Goal: Information Seeking & Learning: Learn about a topic

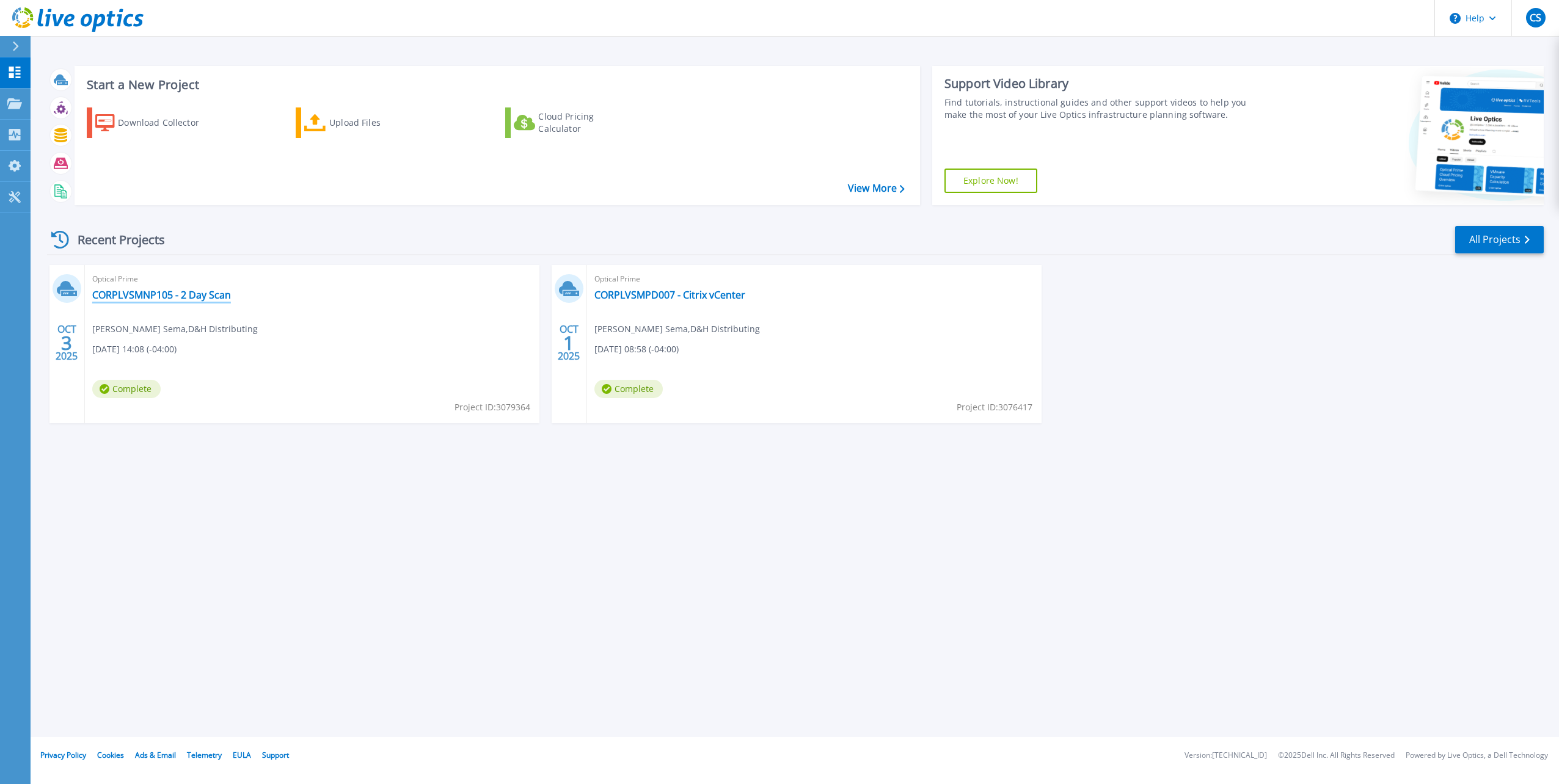
click at [203, 294] on link "CORPLVSMNP105 - 2 Day Scan" at bounding box center [161, 294] width 138 height 12
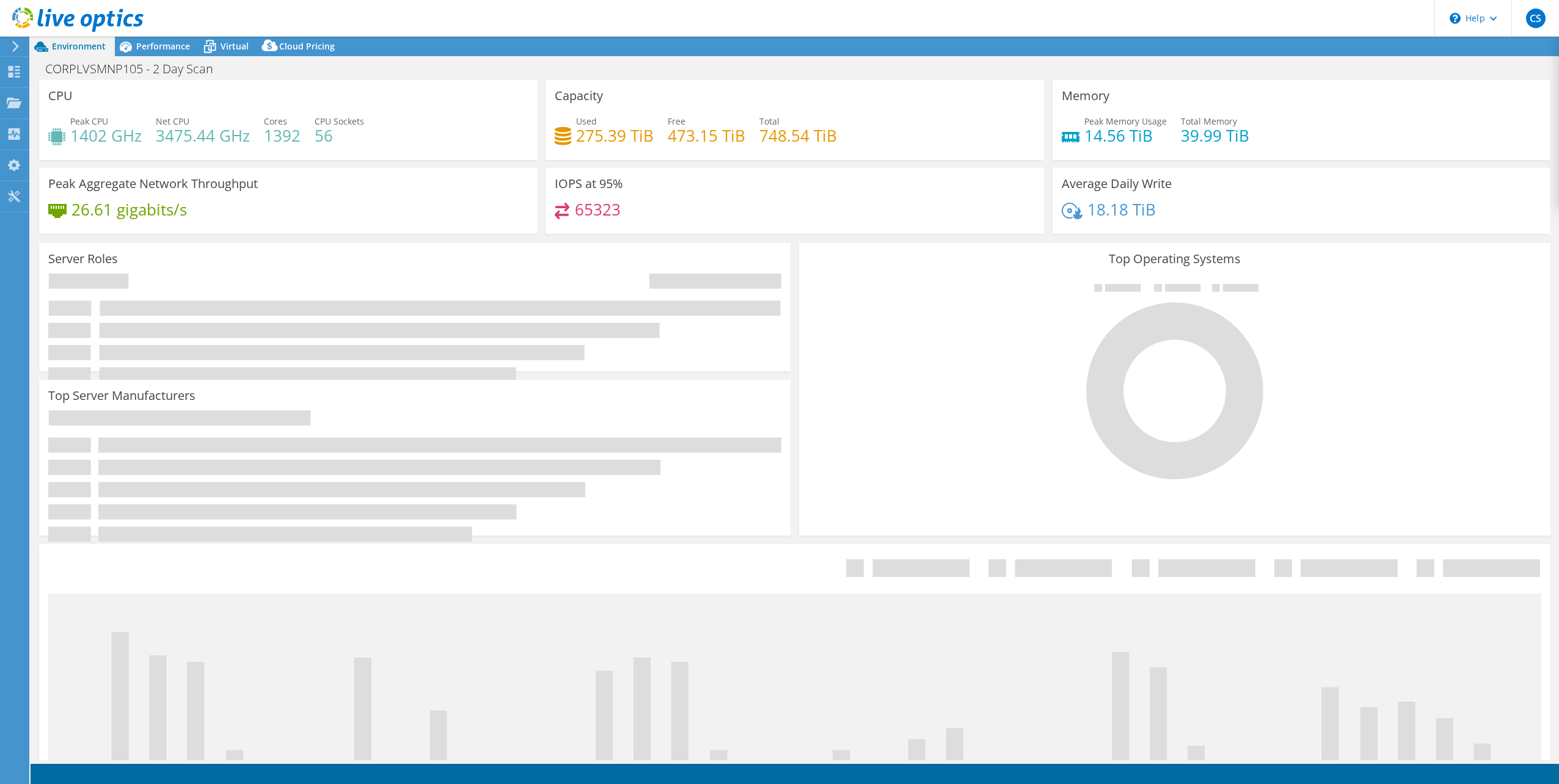
select select "USD"
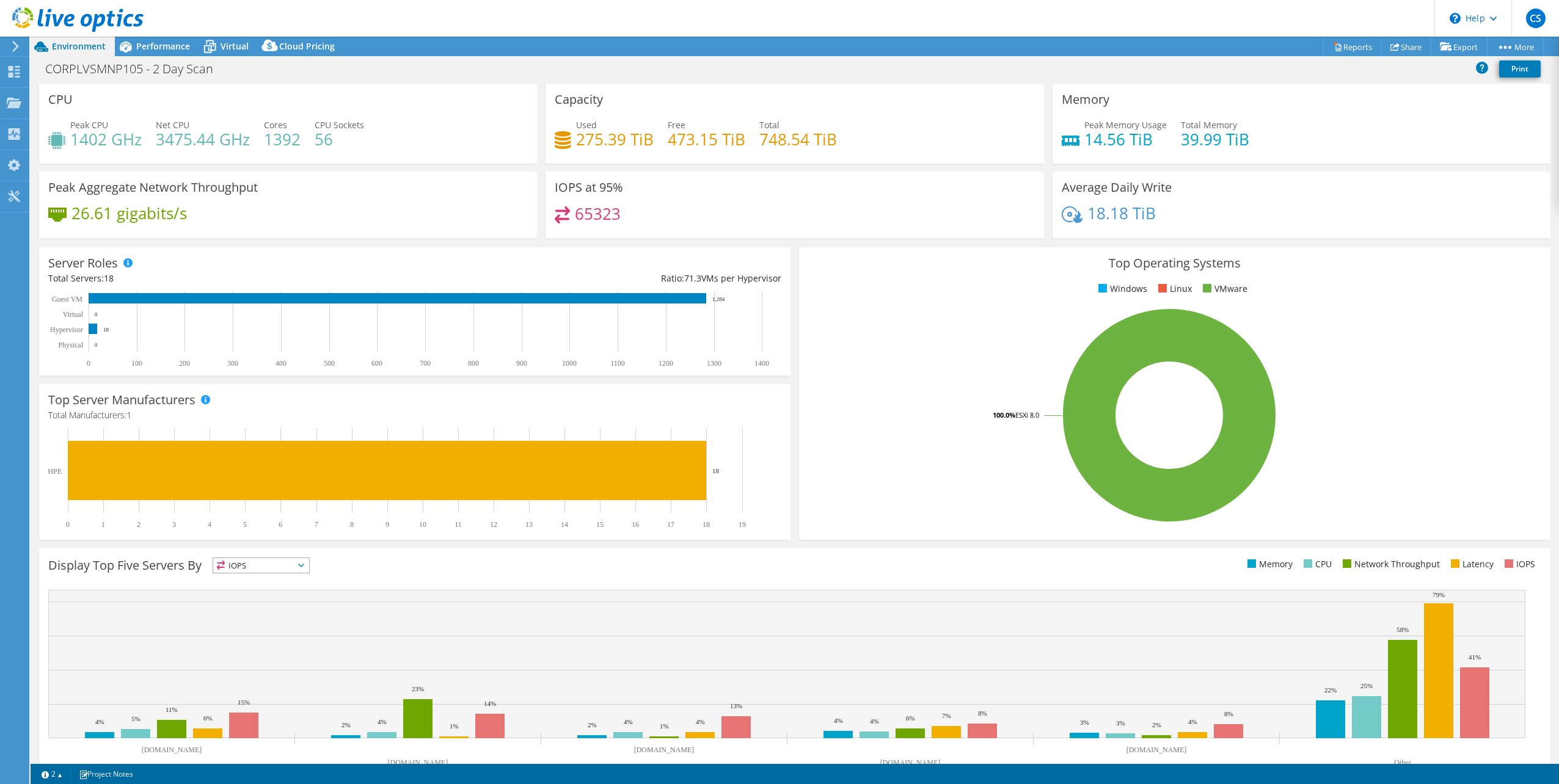
scroll to position [31, 0]
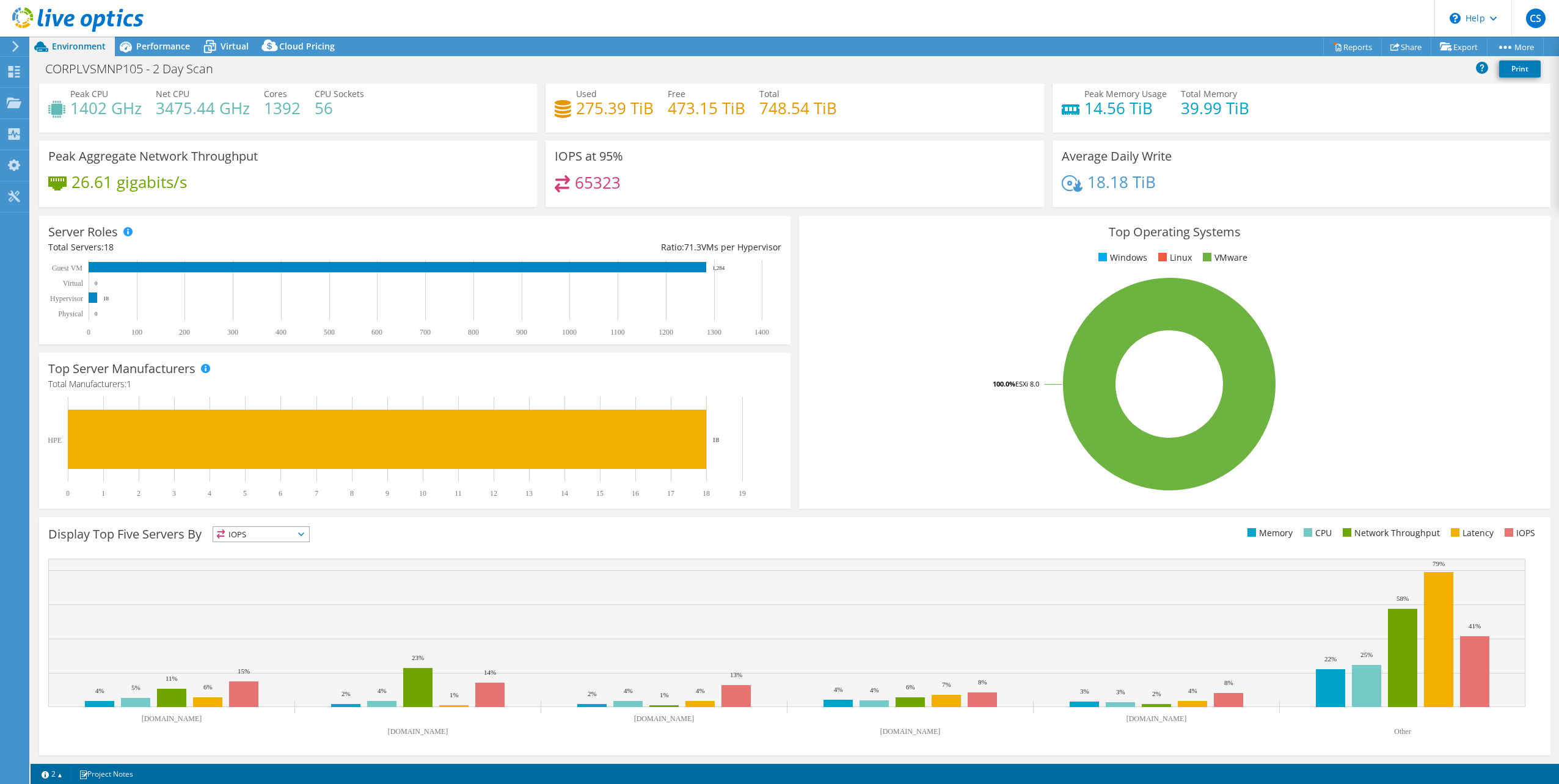
click at [269, 537] on span "IOPS" at bounding box center [261, 534] width 96 height 15
click at [263, 568] on li "Memory" at bounding box center [261, 567] width 96 height 17
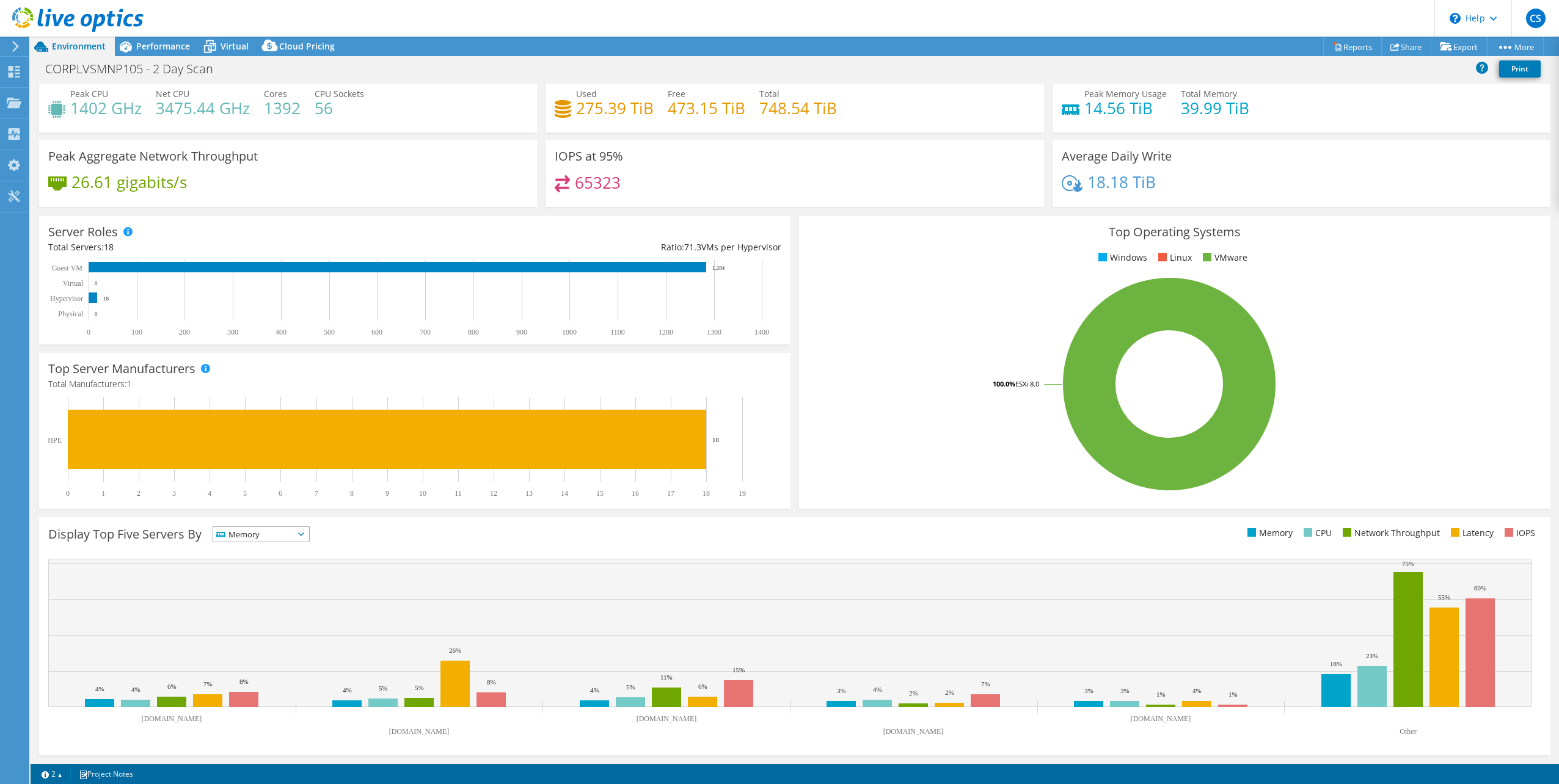
click at [294, 523] on div "Display Top Five Servers By Memory IOPS" at bounding box center [795, 636] width 1511 height 238
click at [294, 530] on span "Memory" at bounding box center [253, 534] width 81 height 15
click at [288, 600] on li "Network Throughput" at bounding box center [261, 601] width 96 height 17
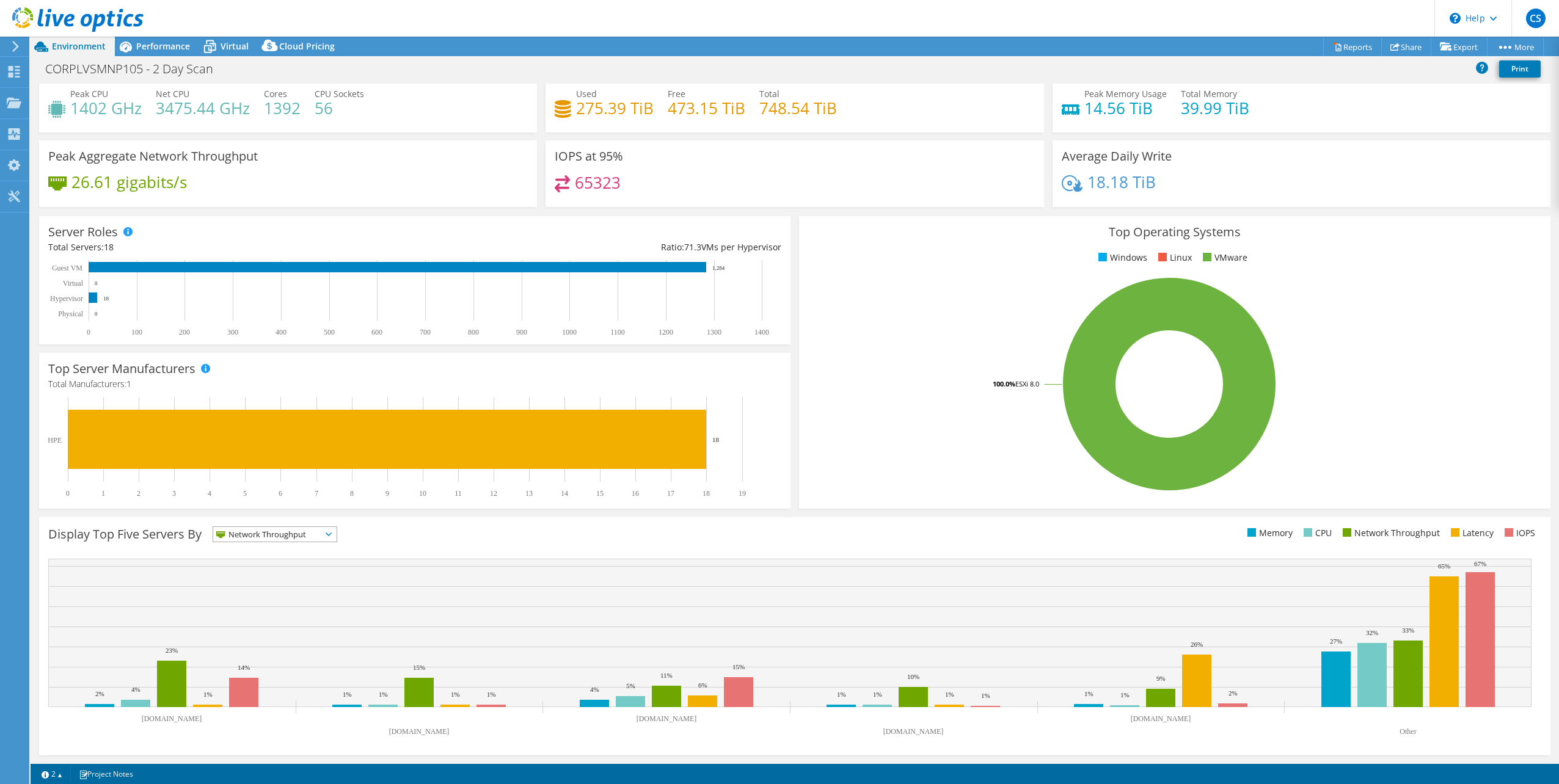
click at [306, 533] on span "Network Throughput" at bounding box center [267, 534] width 108 height 15
click at [304, 533] on span "Network Throughput" at bounding box center [267, 534] width 108 height 15
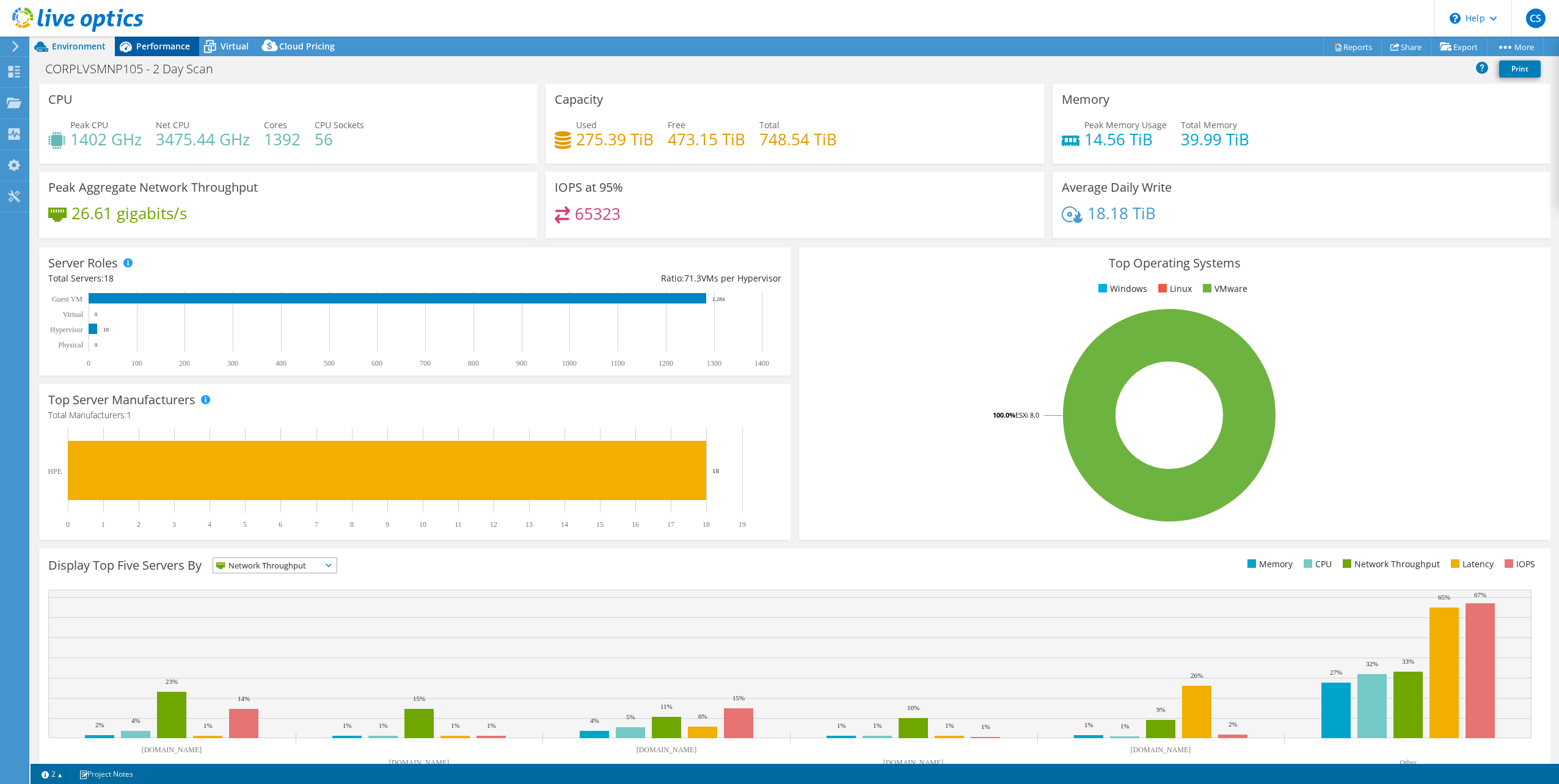
click at [151, 51] on span "Performance" at bounding box center [163, 46] width 53 height 12
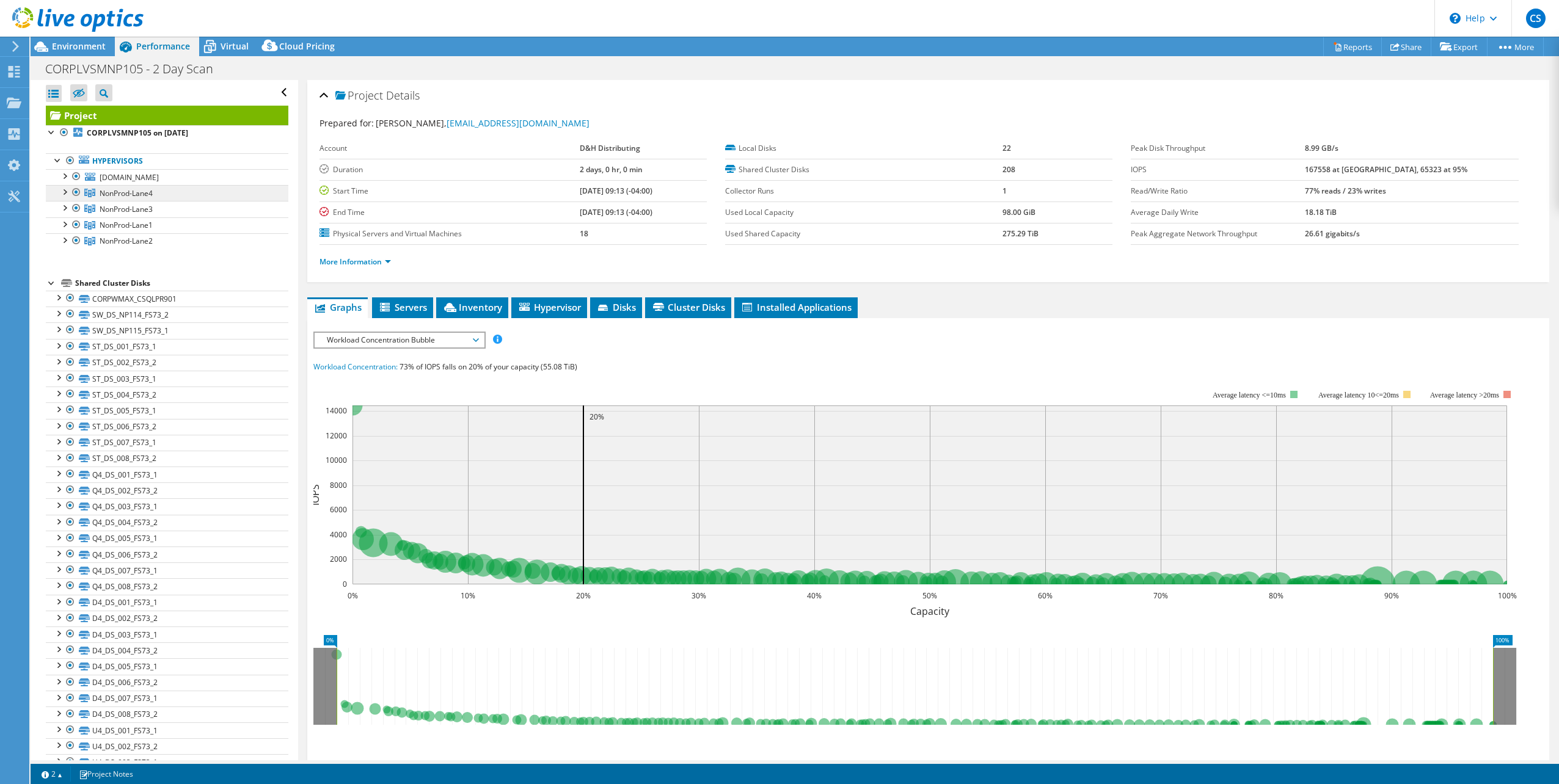
click at [130, 197] on span "NonProd-Lane4" at bounding box center [127, 193] width 53 height 11
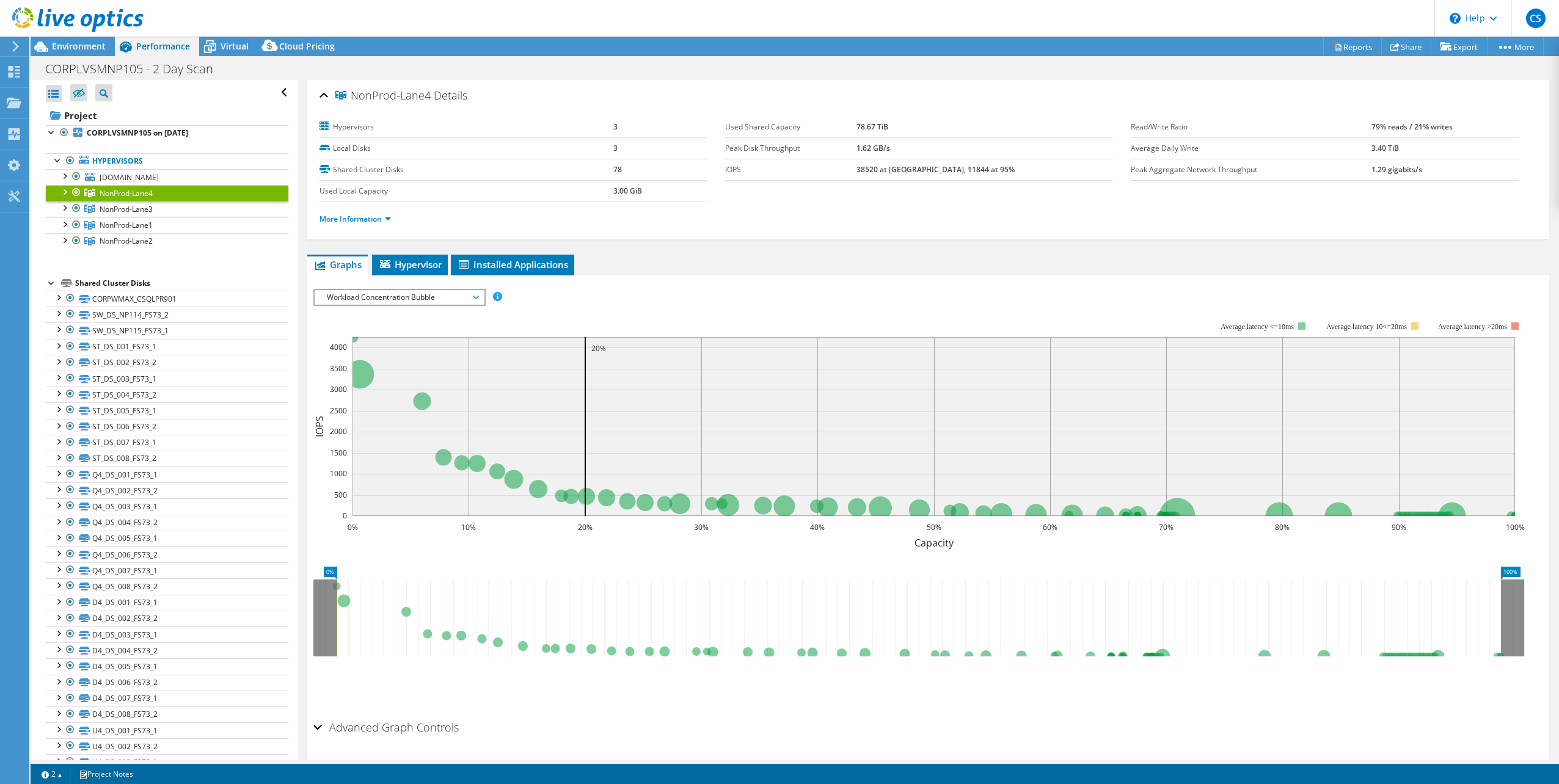
click at [410, 306] on div "Workload Concentration Bubble IOPS Disk Throughput IO Size Latency Queue Depth …" at bounding box center [399, 297] width 172 height 17
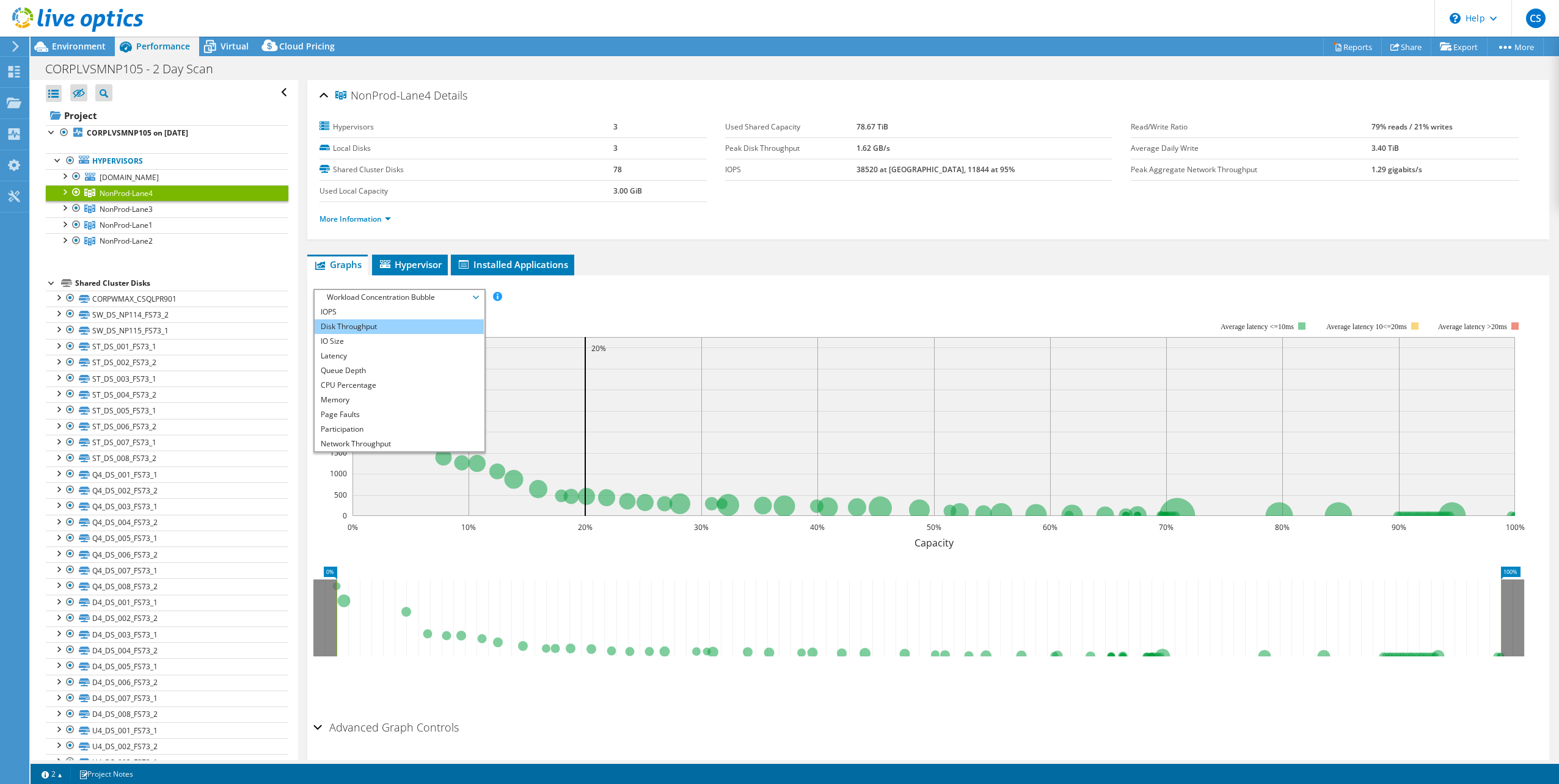
click at [408, 330] on li "Disk Throughput" at bounding box center [399, 327] width 169 height 15
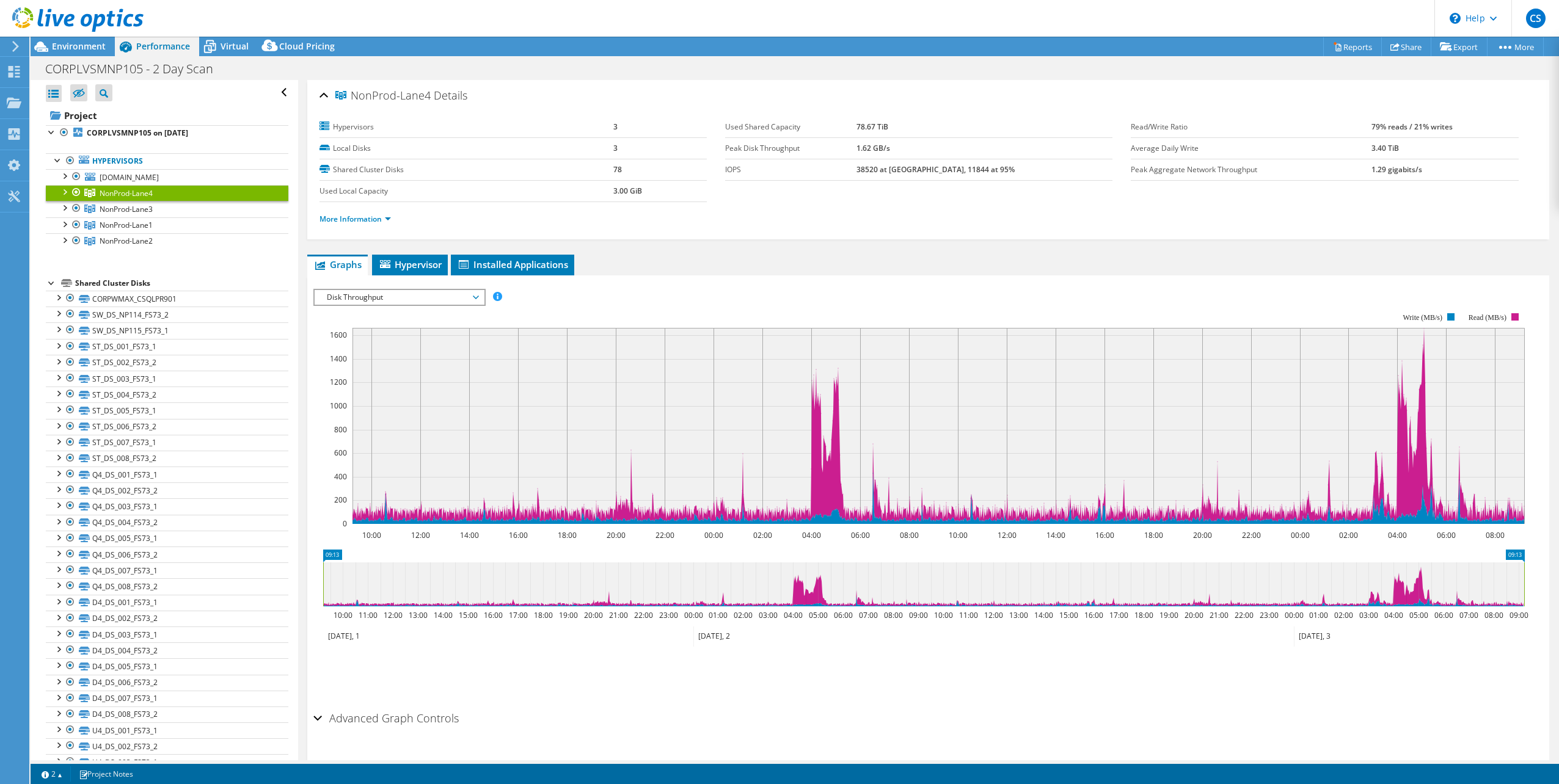
click at [415, 297] on span "Disk Throughput" at bounding box center [399, 297] width 157 height 15
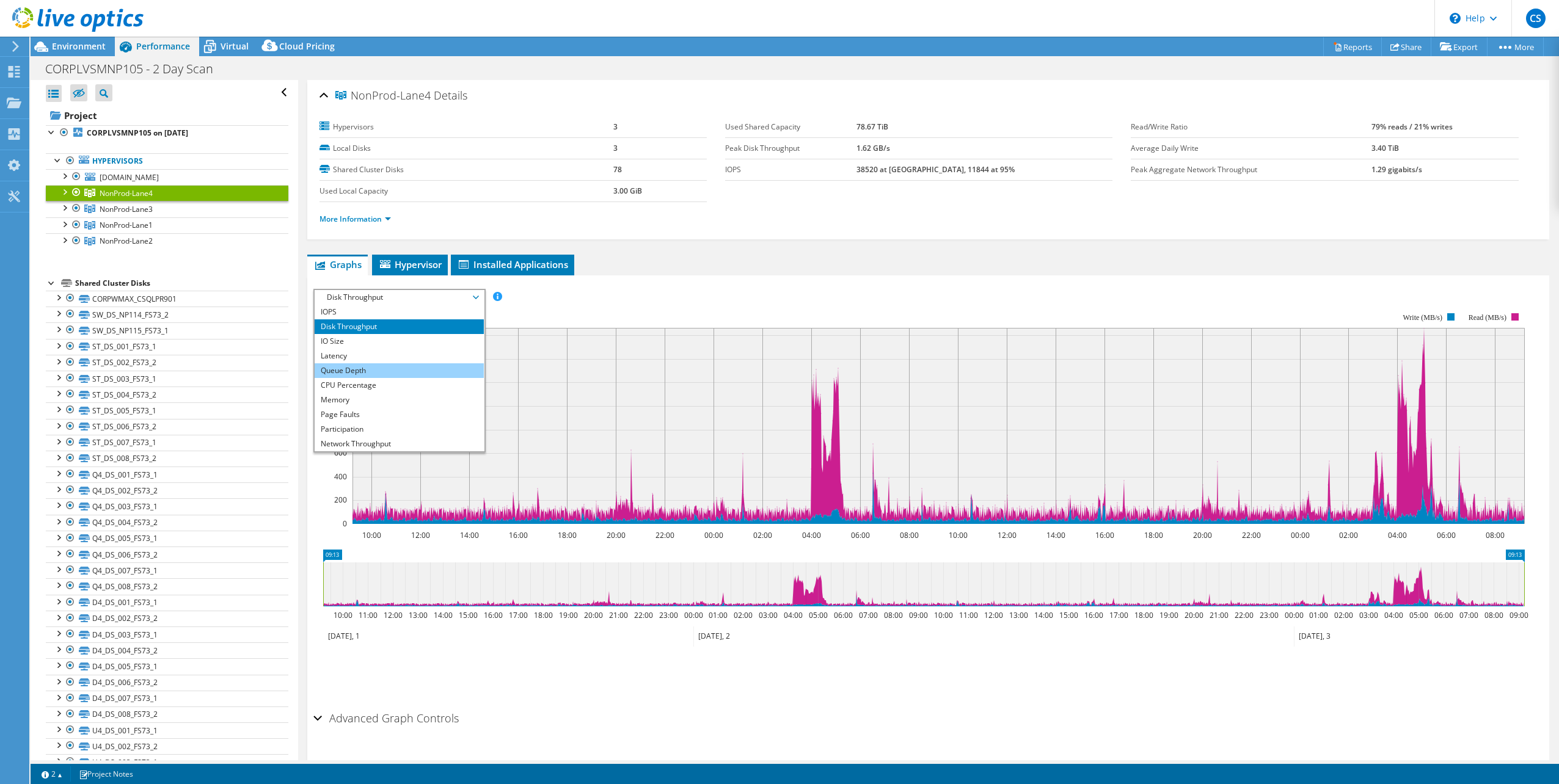
click at [391, 366] on li "Queue Depth" at bounding box center [399, 370] width 169 height 15
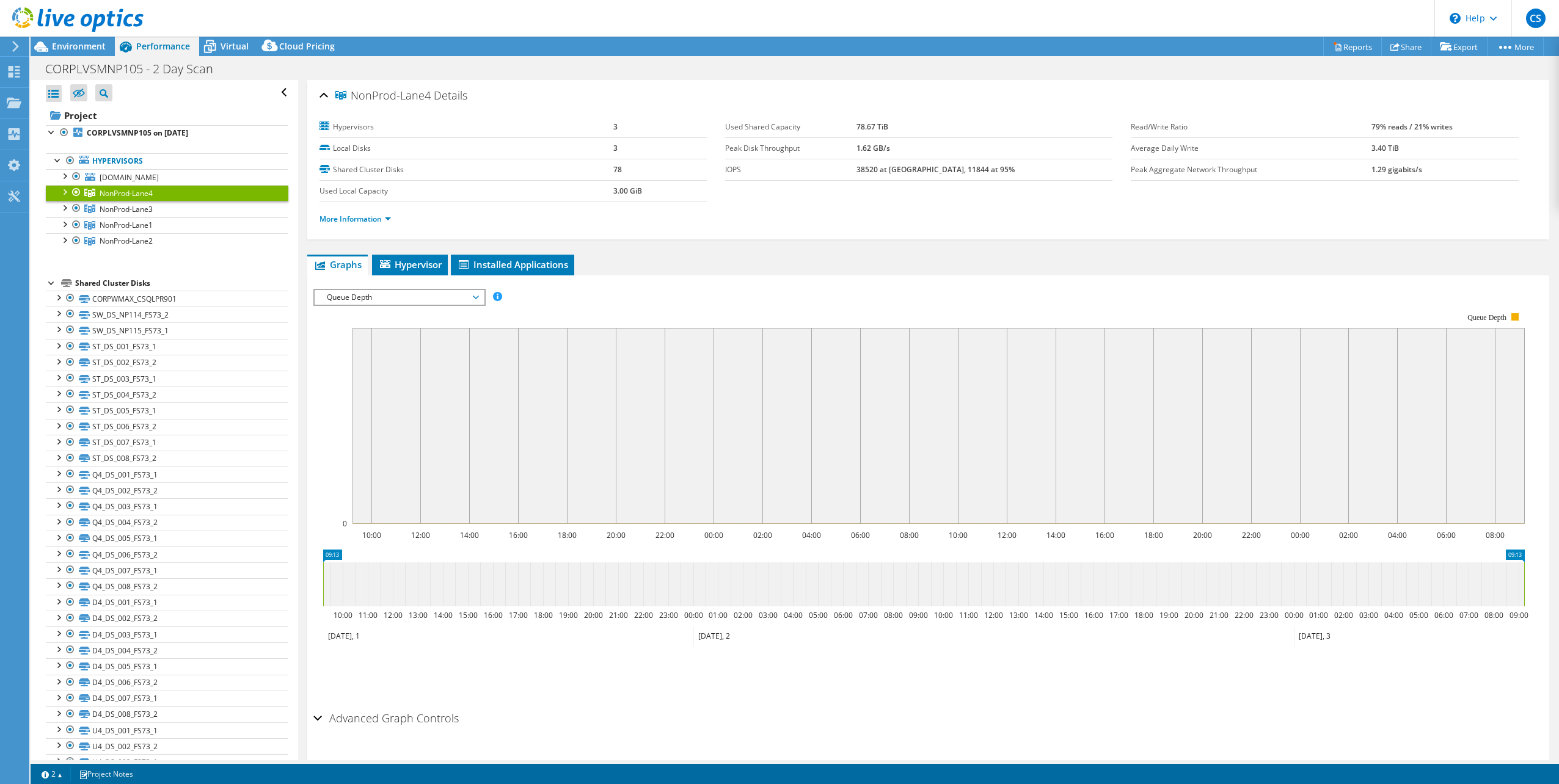
click at [423, 298] on span "Queue Depth" at bounding box center [399, 297] width 157 height 15
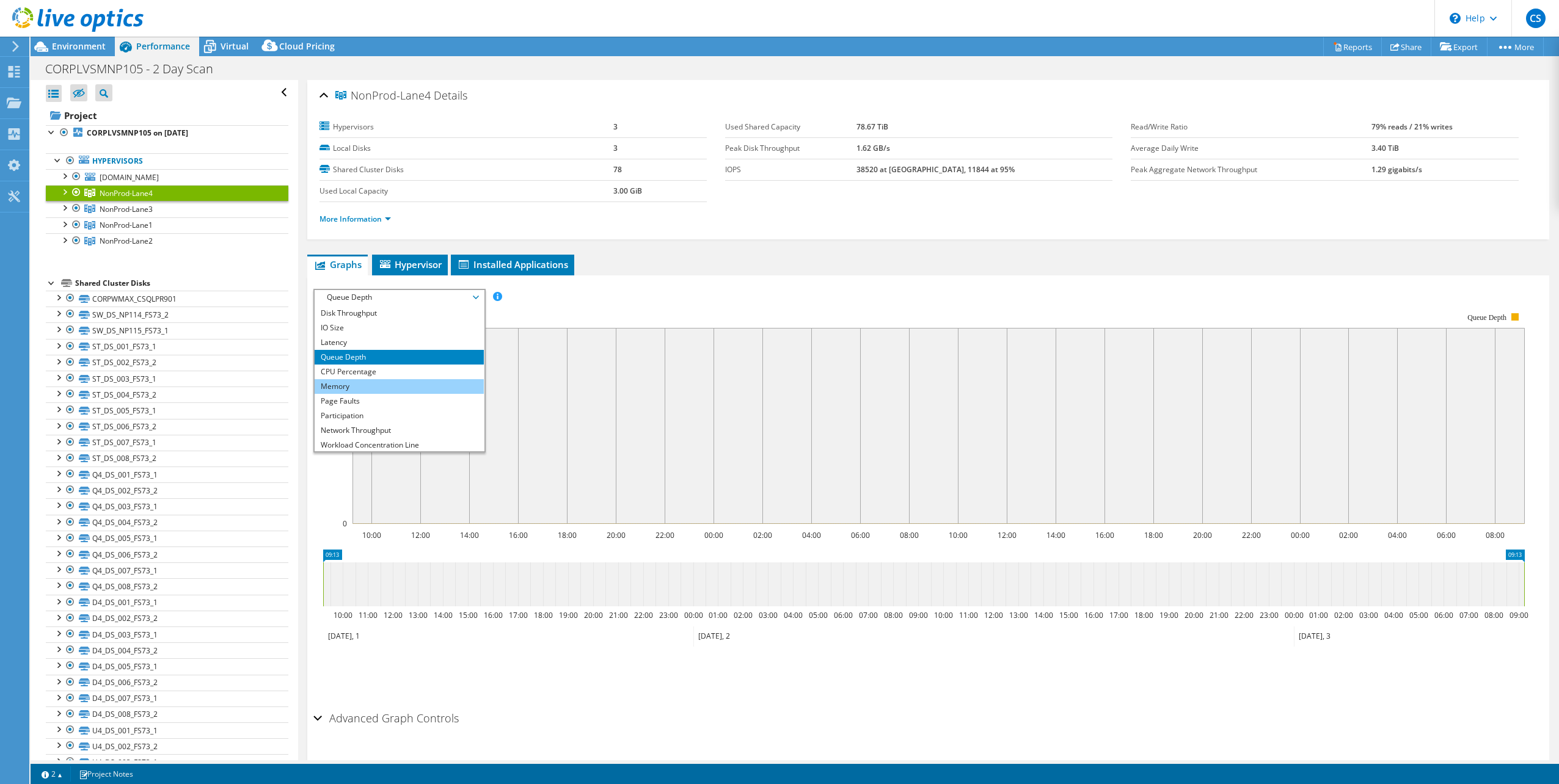
scroll to position [11, 0]
click at [439, 347] on li "Latency" at bounding box center [399, 345] width 169 height 15
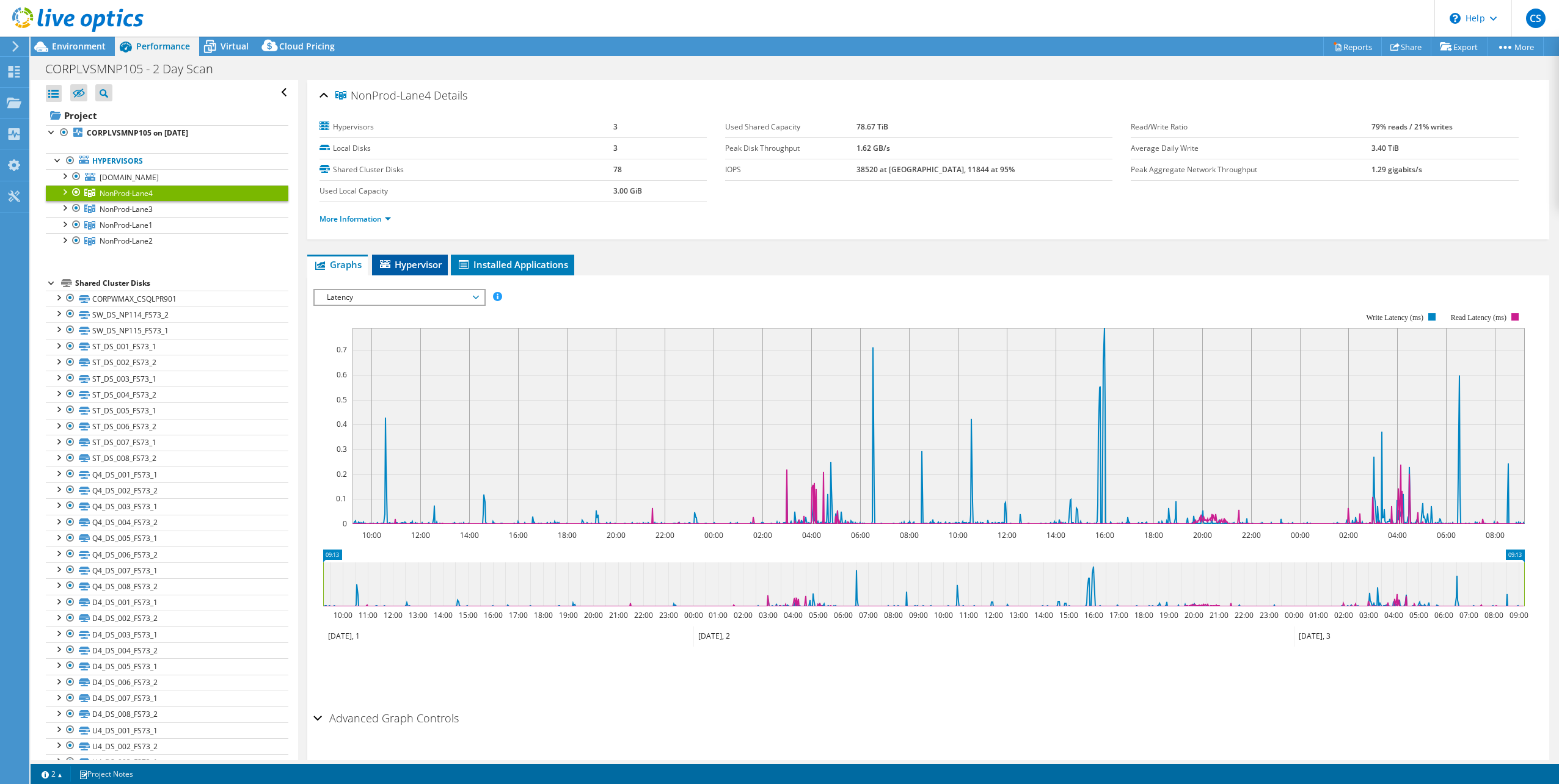
click at [444, 263] on li "Hypervisor" at bounding box center [410, 265] width 76 height 21
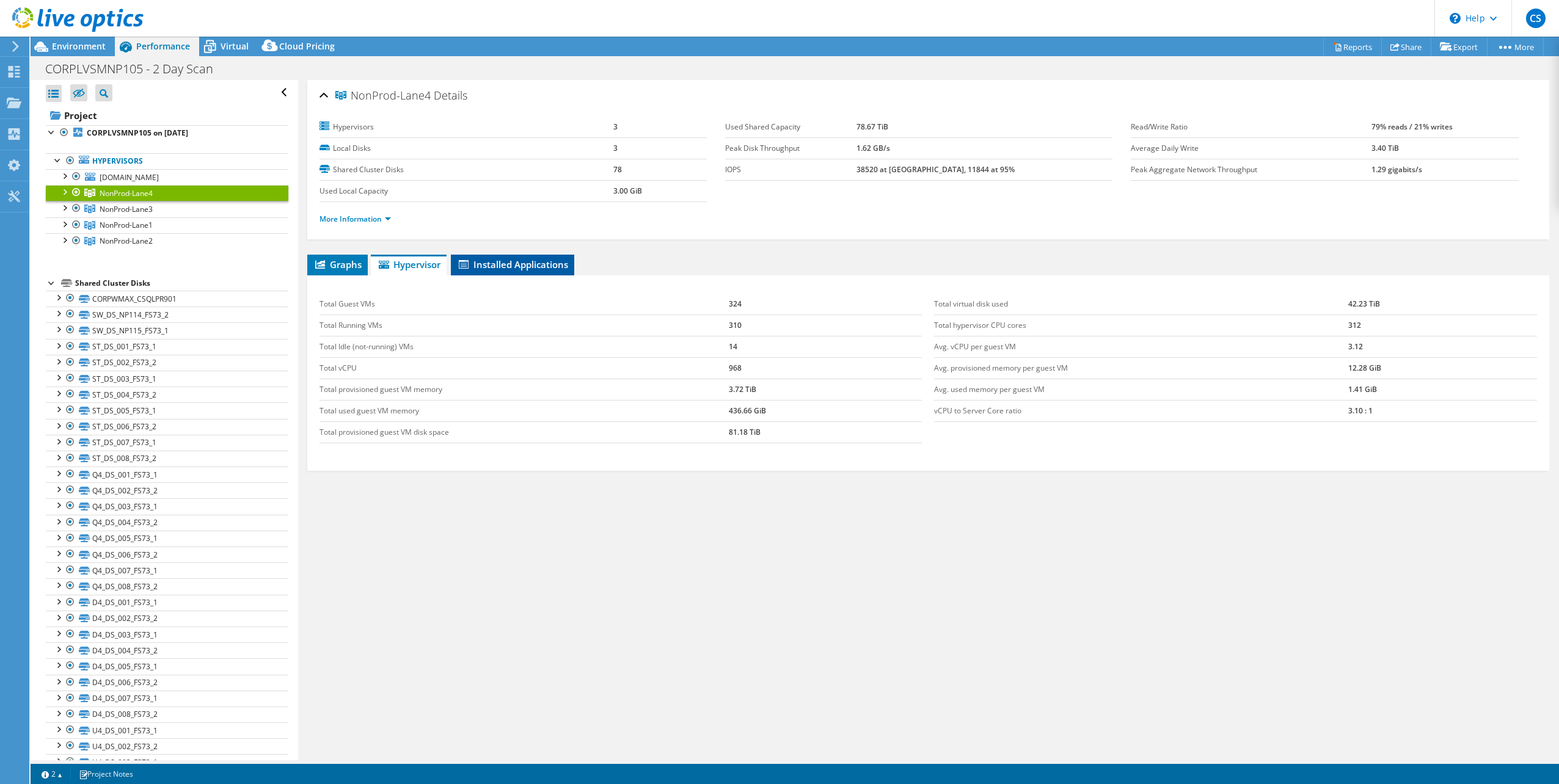
click at [519, 268] on span "Installed Applications" at bounding box center [512, 264] width 111 height 12
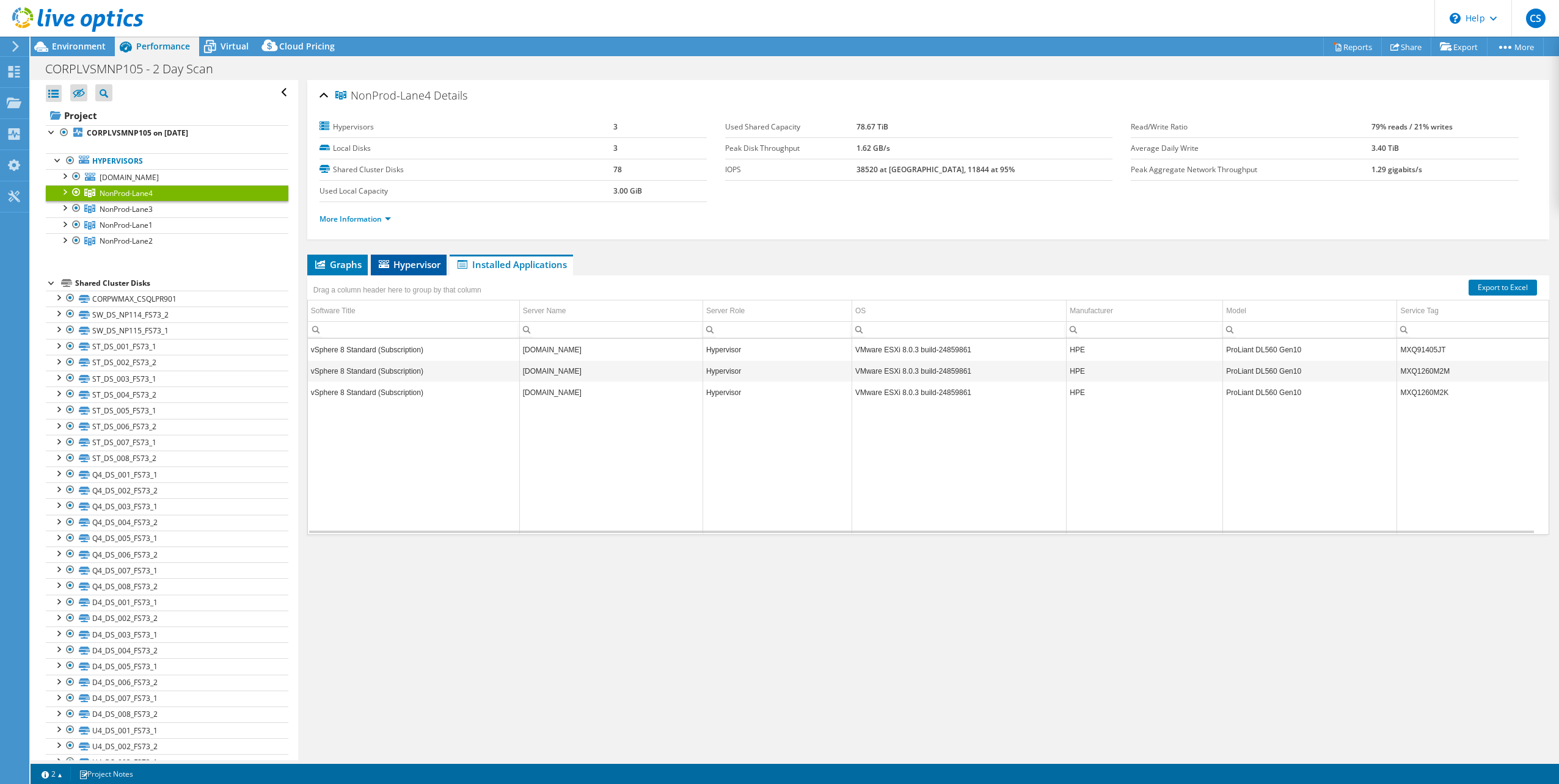
click at [403, 263] on span "Hypervisor" at bounding box center [408, 264] width 63 height 12
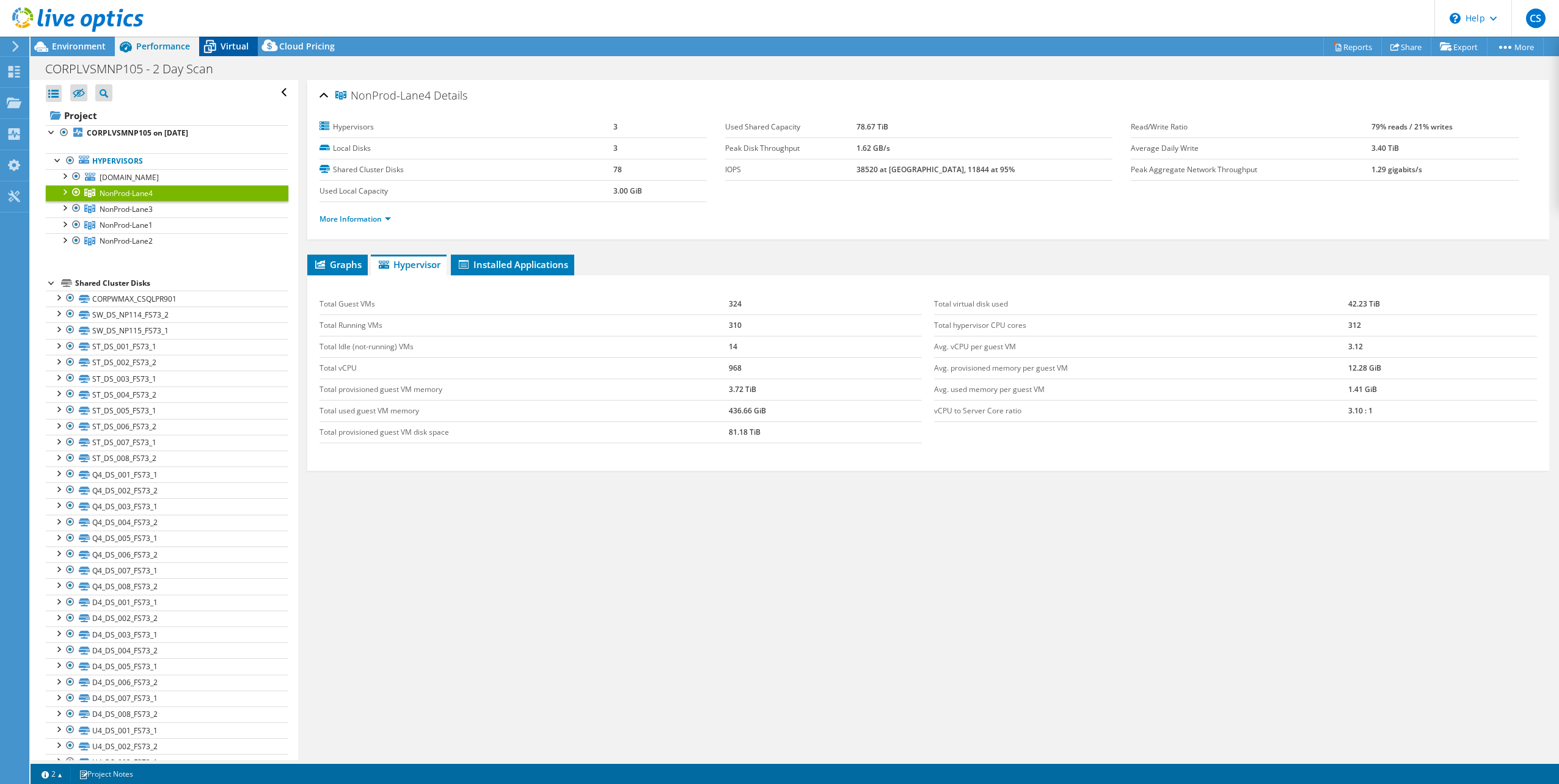
click at [233, 48] on span "Virtual" at bounding box center [235, 46] width 28 height 12
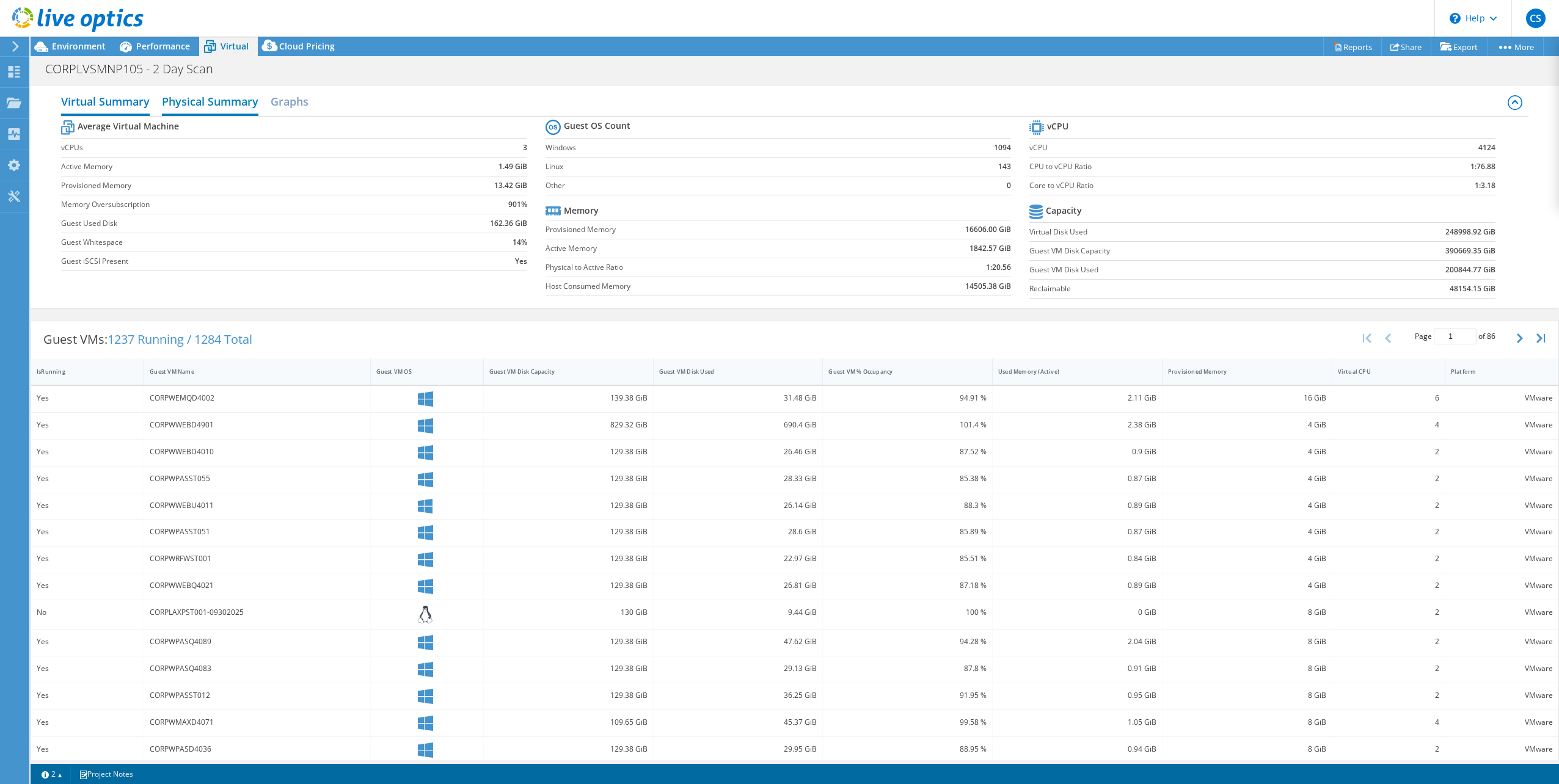
click at [240, 107] on h2 "Physical Summary" at bounding box center [209, 103] width 96 height 27
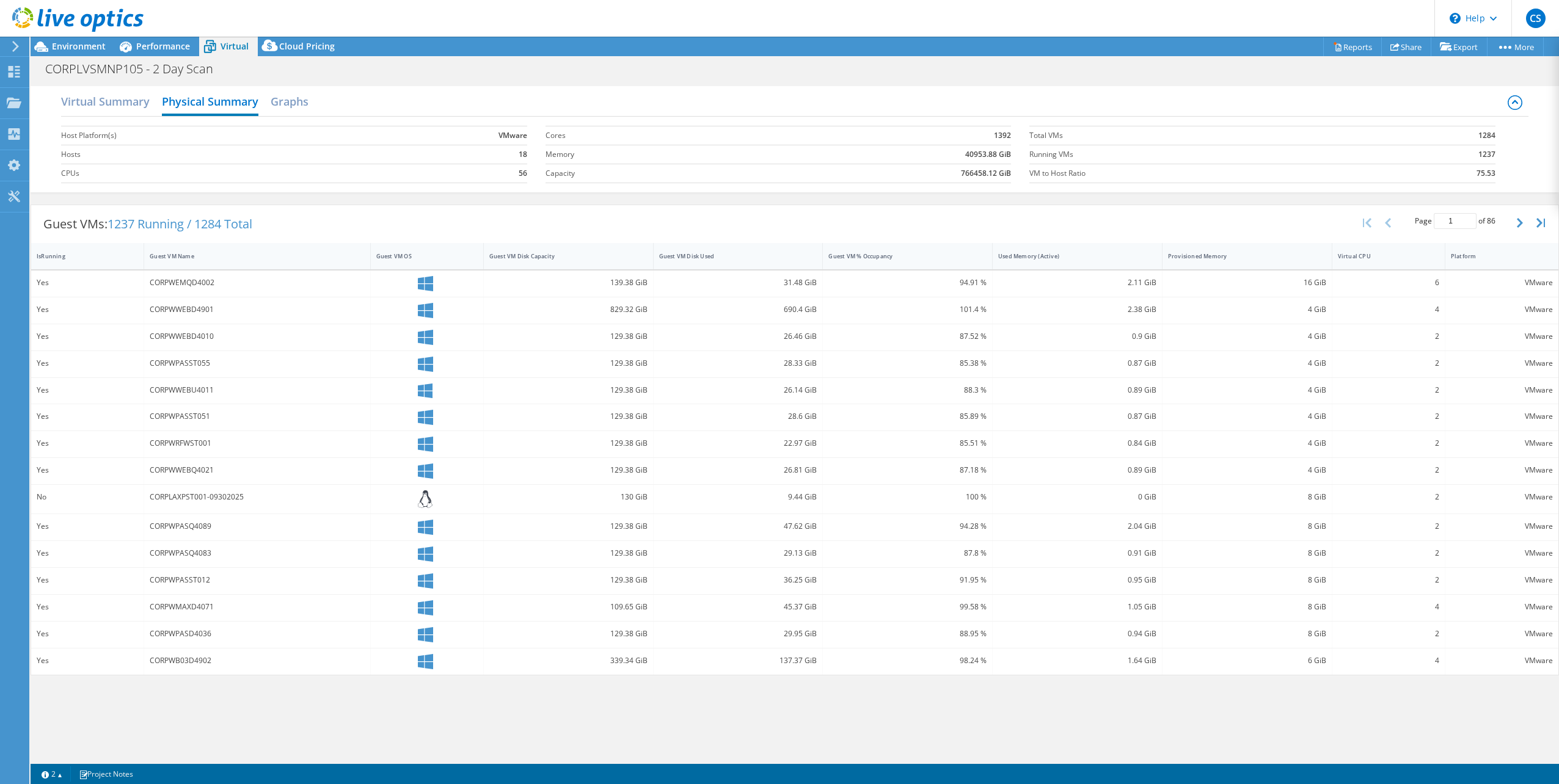
click at [332, 95] on div "Virtual Summary Physical Summary Graphs" at bounding box center [795, 103] width 1468 height 27
click at [304, 99] on h2 "Graphs" at bounding box center [290, 103] width 38 height 27
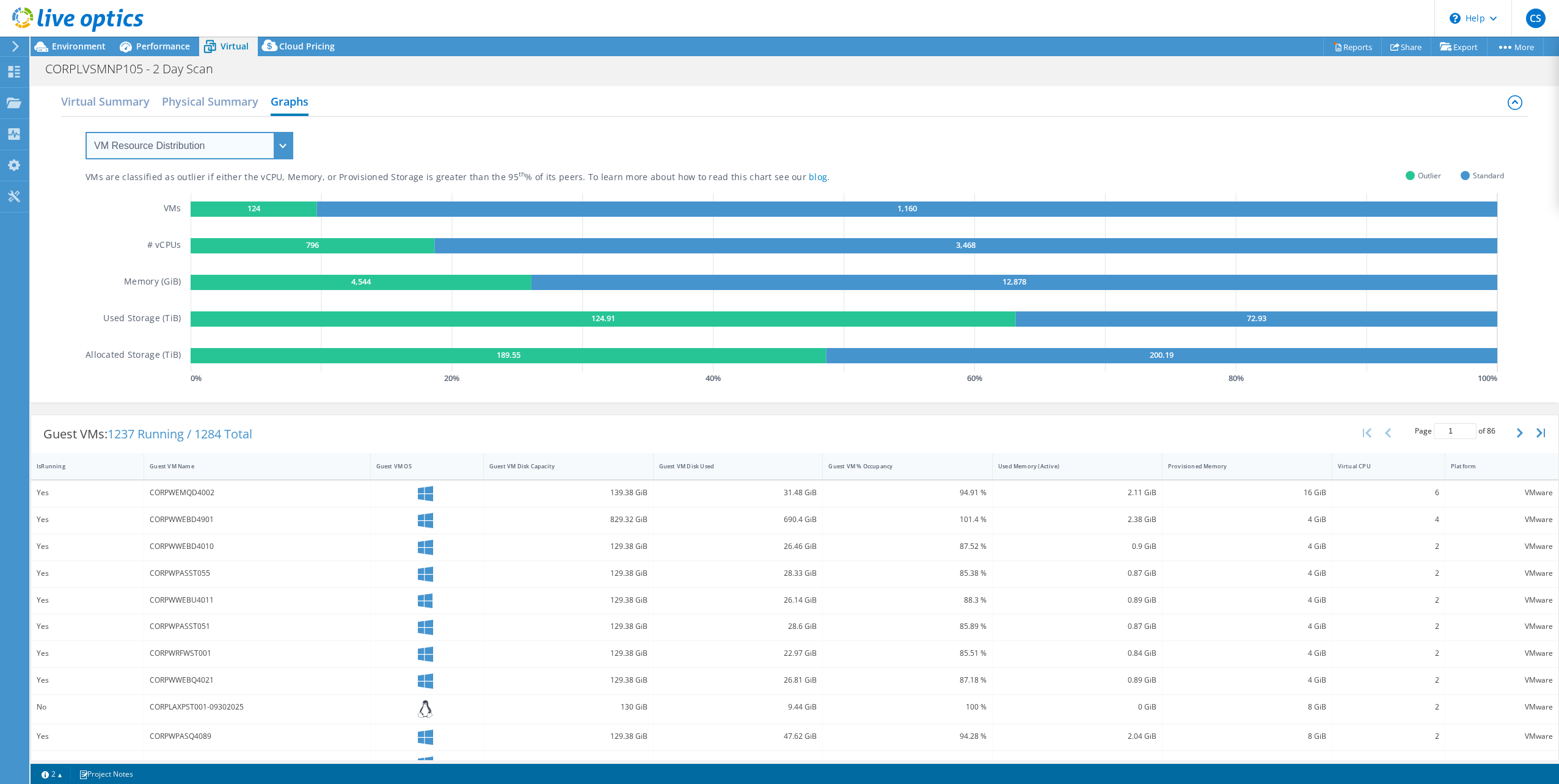
click at [267, 141] on select "VM Resource Distribution Provisioning Contrast Over Provisioning" at bounding box center [190, 145] width 208 height 27
select select "Provisioning Contrast"
click at [86, 132] on select "VM Resource Distribution Provisioning Contrast Over Provisioning" at bounding box center [190, 145] width 208 height 27
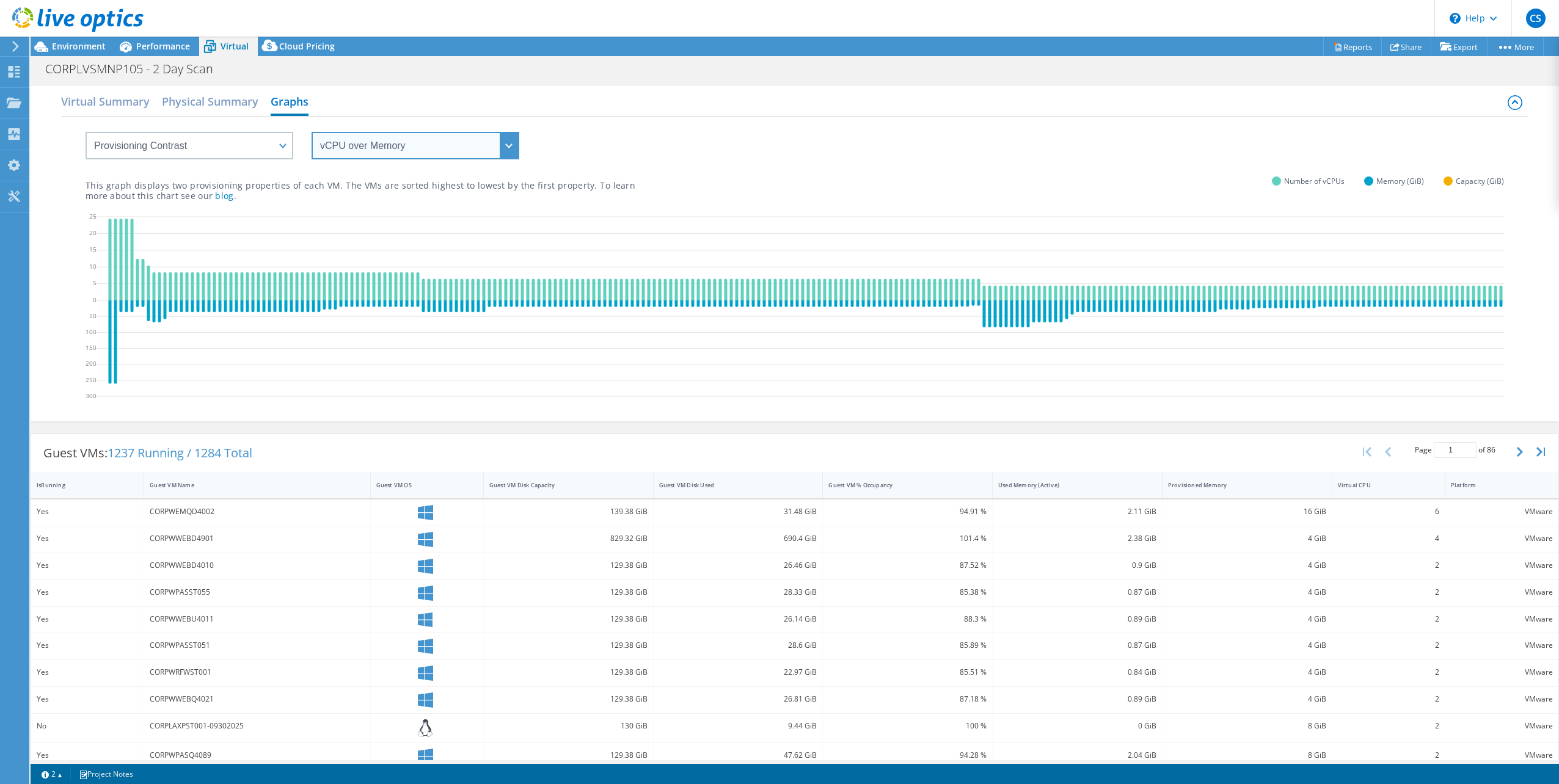
click at [406, 157] on select "vCPU over Memory vCPU over Capacity Memory over vCPU Memory over Capacity Capac…" at bounding box center [415, 145] width 208 height 27
select select "vCPU over Capacity"
click at [311, 132] on select "vCPU over Memory vCPU over Capacity Memory over vCPU Memory over Capacity Capac…" at bounding box center [415, 145] width 208 height 27
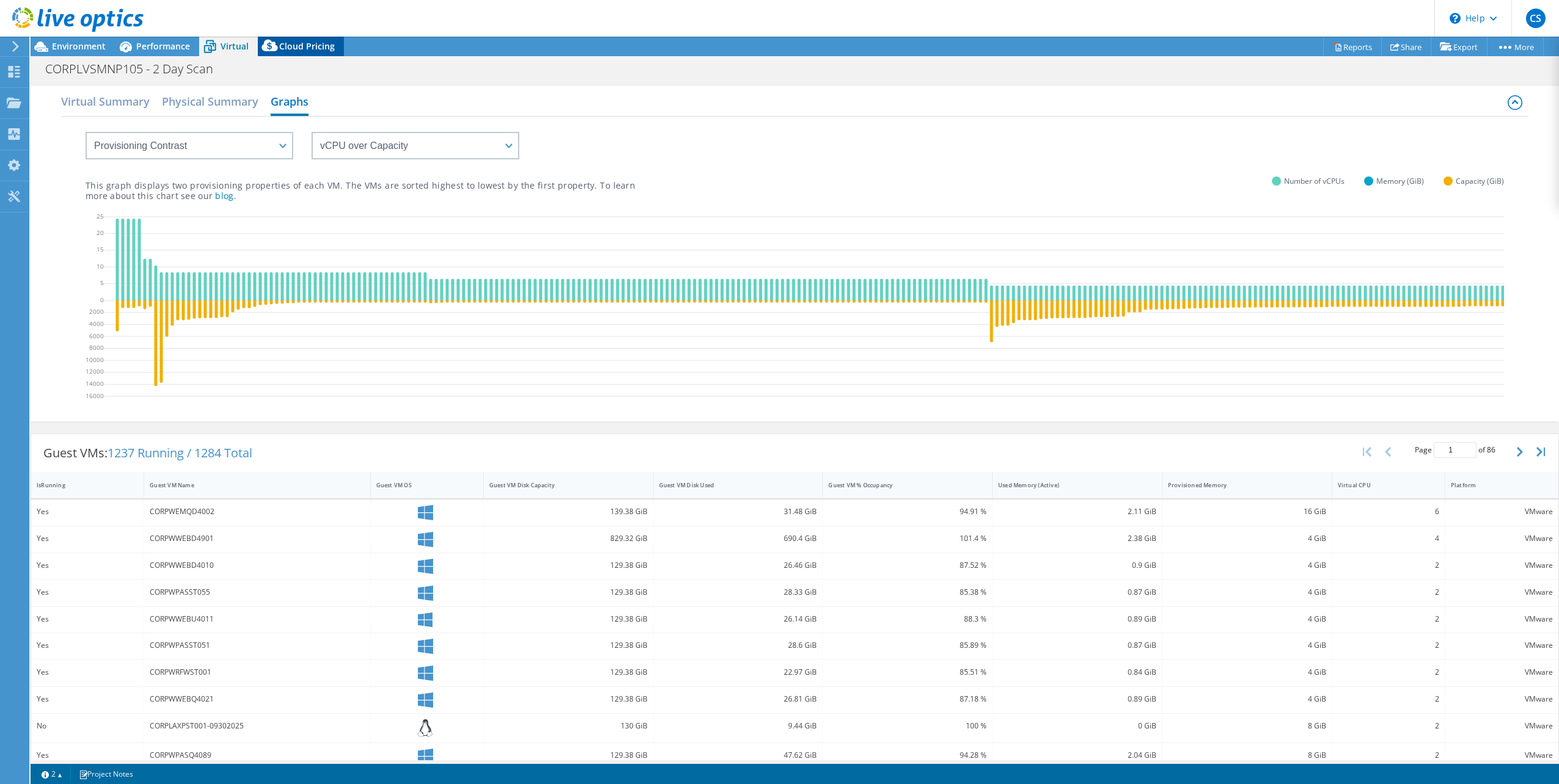
click at [290, 40] on span "Cloud Pricing" at bounding box center [306, 46] width 56 height 12
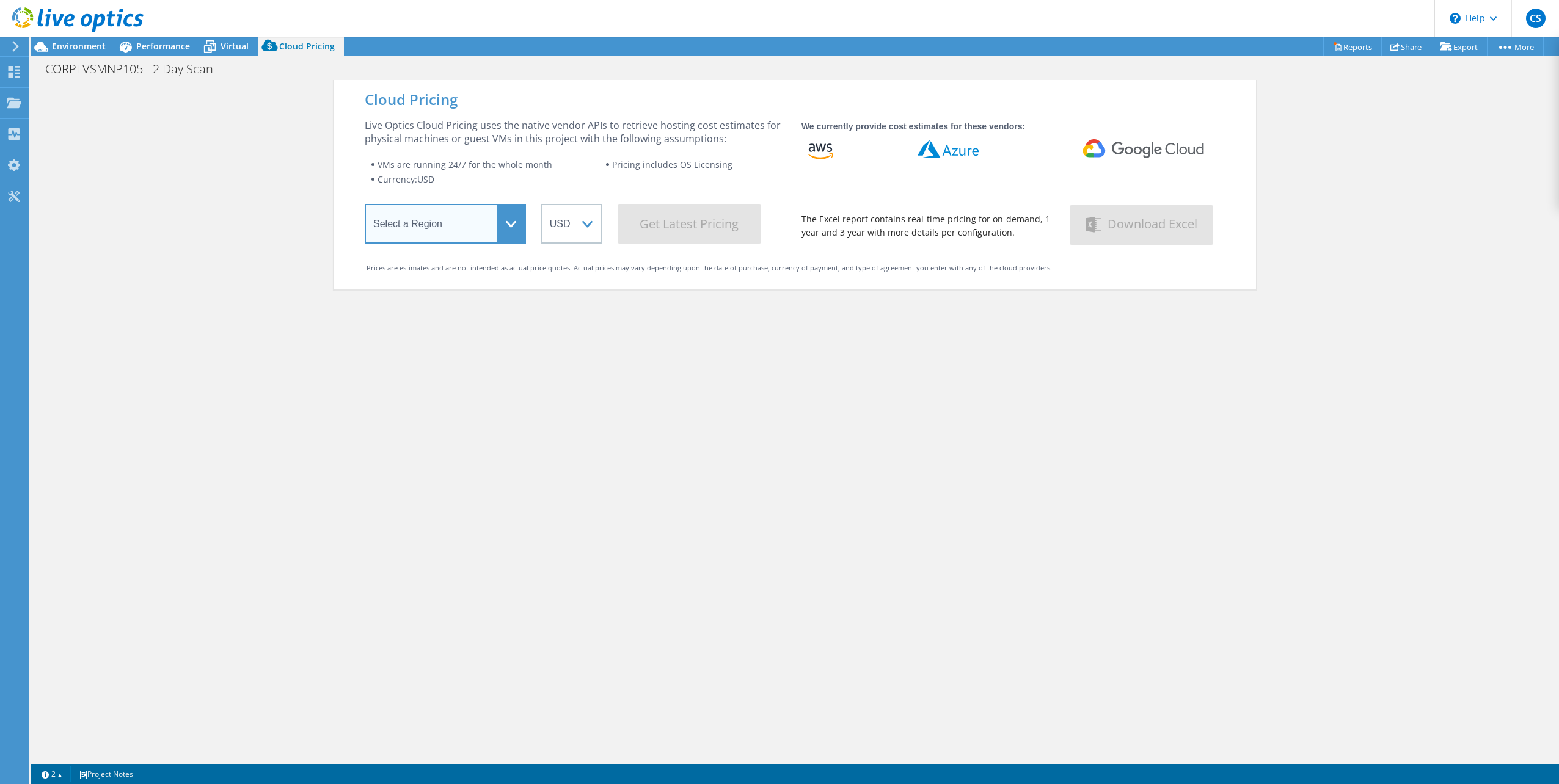
click at [500, 231] on select "Select a Region [GEOGRAPHIC_DATA] ([GEOGRAPHIC_DATA]) [GEOGRAPHIC_DATA] ([GEOGR…" at bounding box center [445, 223] width 161 height 39
select select "USEast"
click at [365, 207] on select "Select a Region [GEOGRAPHIC_DATA] ([GEOGRAPHIC_DATA]) [GEOGRAPHIC_DATA] ([GEOGR…" at bounding box center [445, 223] width 161 height 39
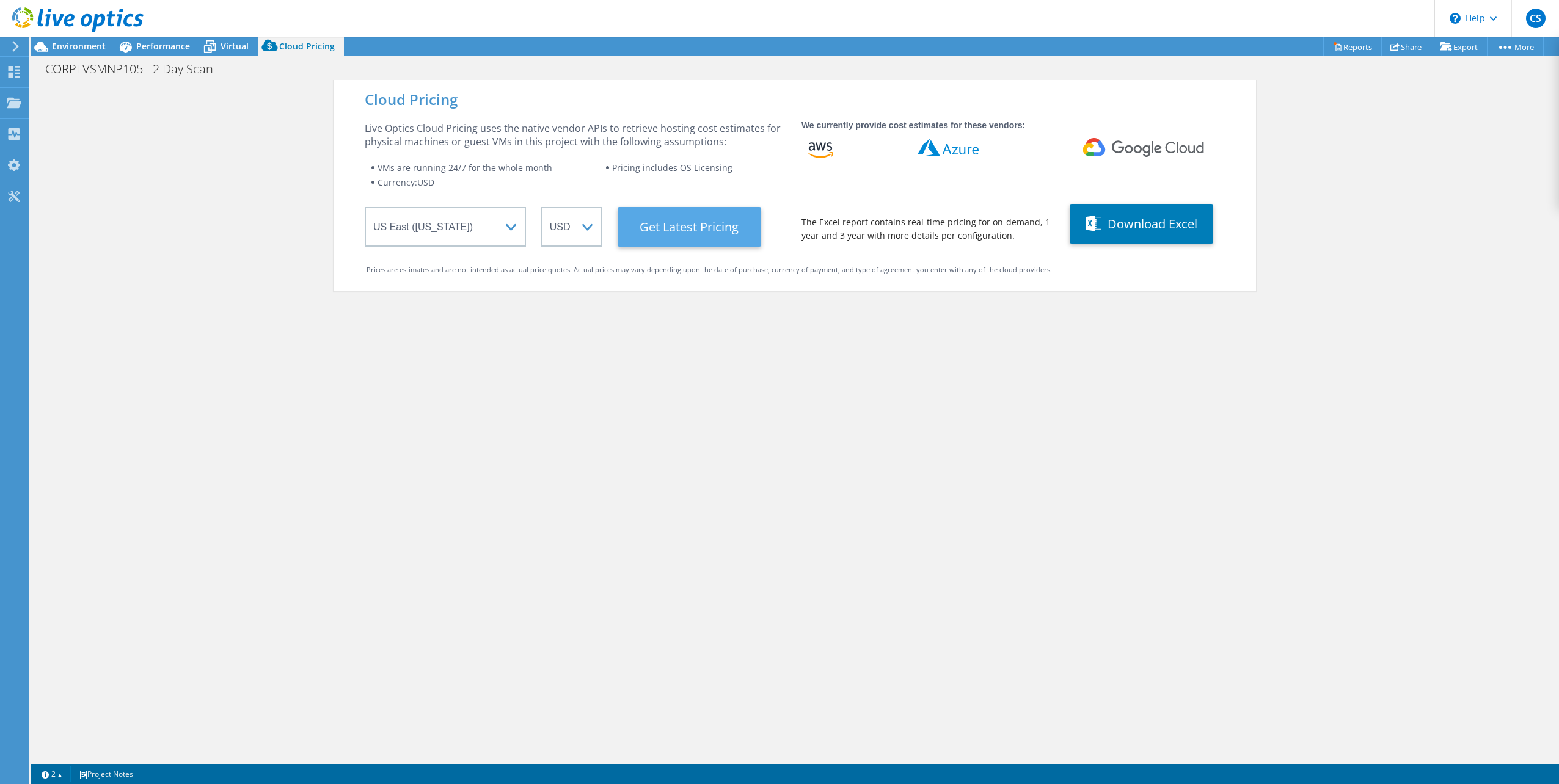
click at [705, 240] on Latest "Get Latest Pricing" at bounding box center [690, 227] width 143 height 39
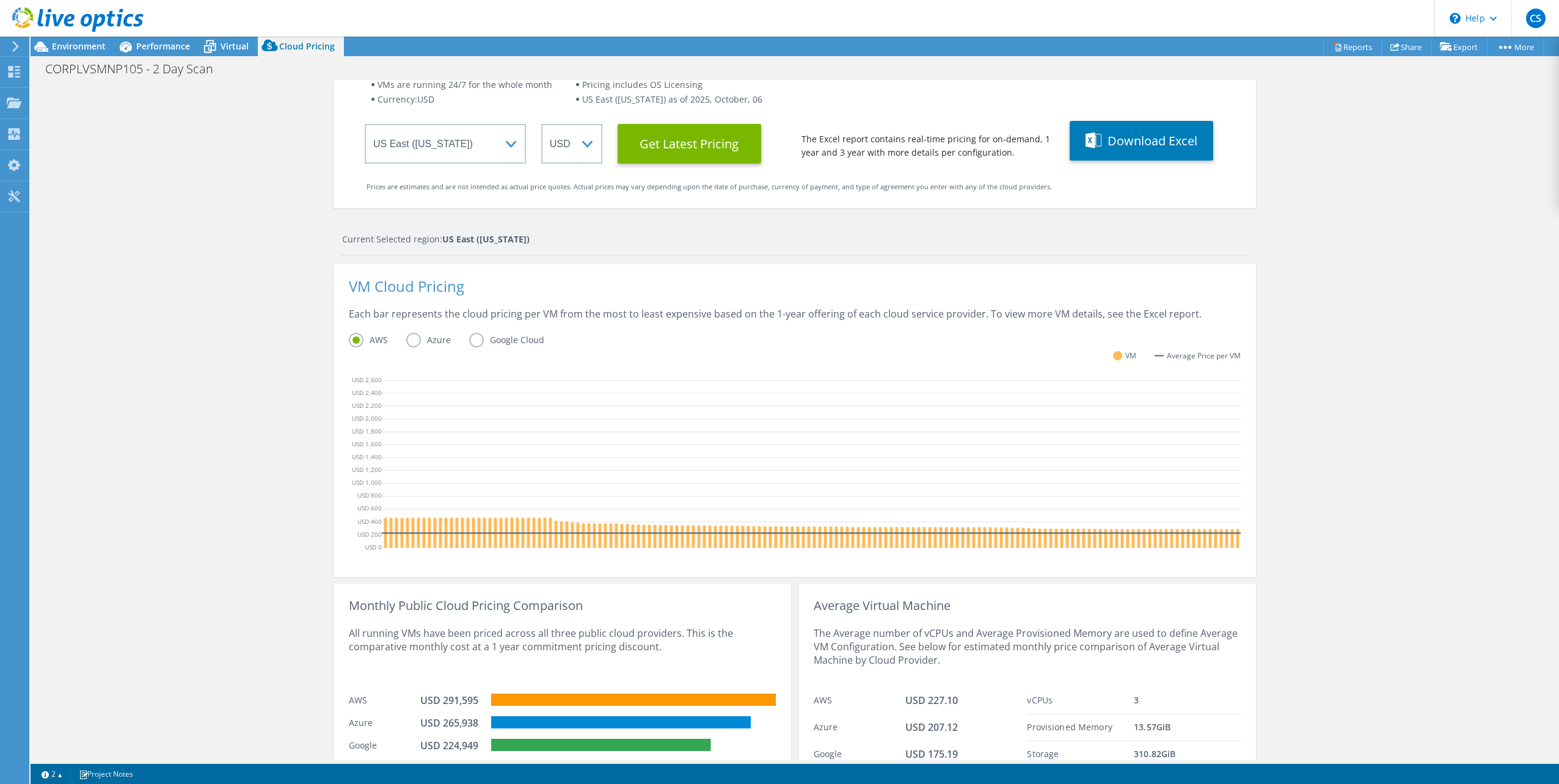
scroll to position [0, 0]
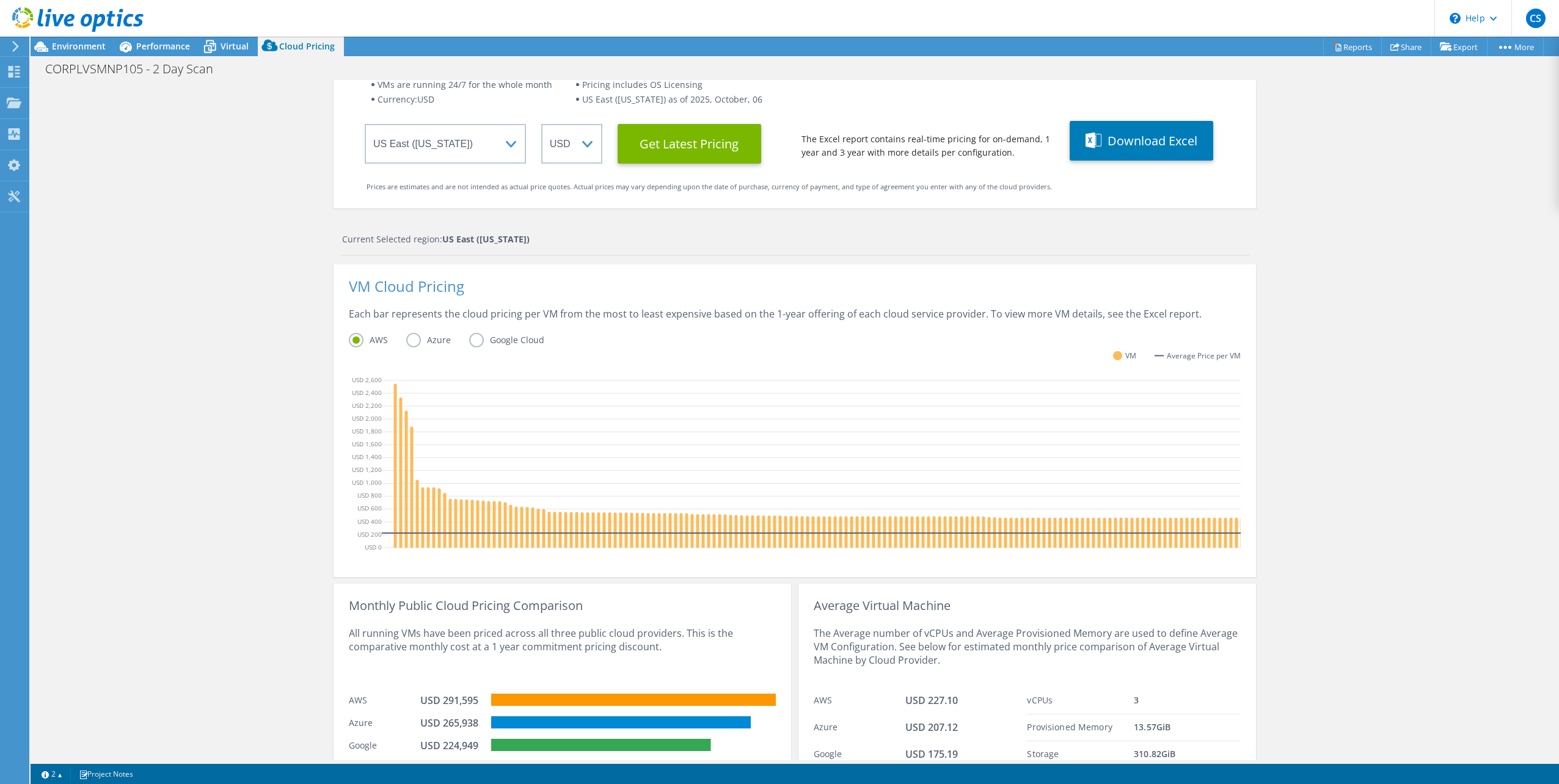
click at [406, 334] on label "Azure" at bounding box center [438, 340] width 63 height 15
click at [0, 0] on input "Azure" at bounding box center [0, 0] width 0 height 0
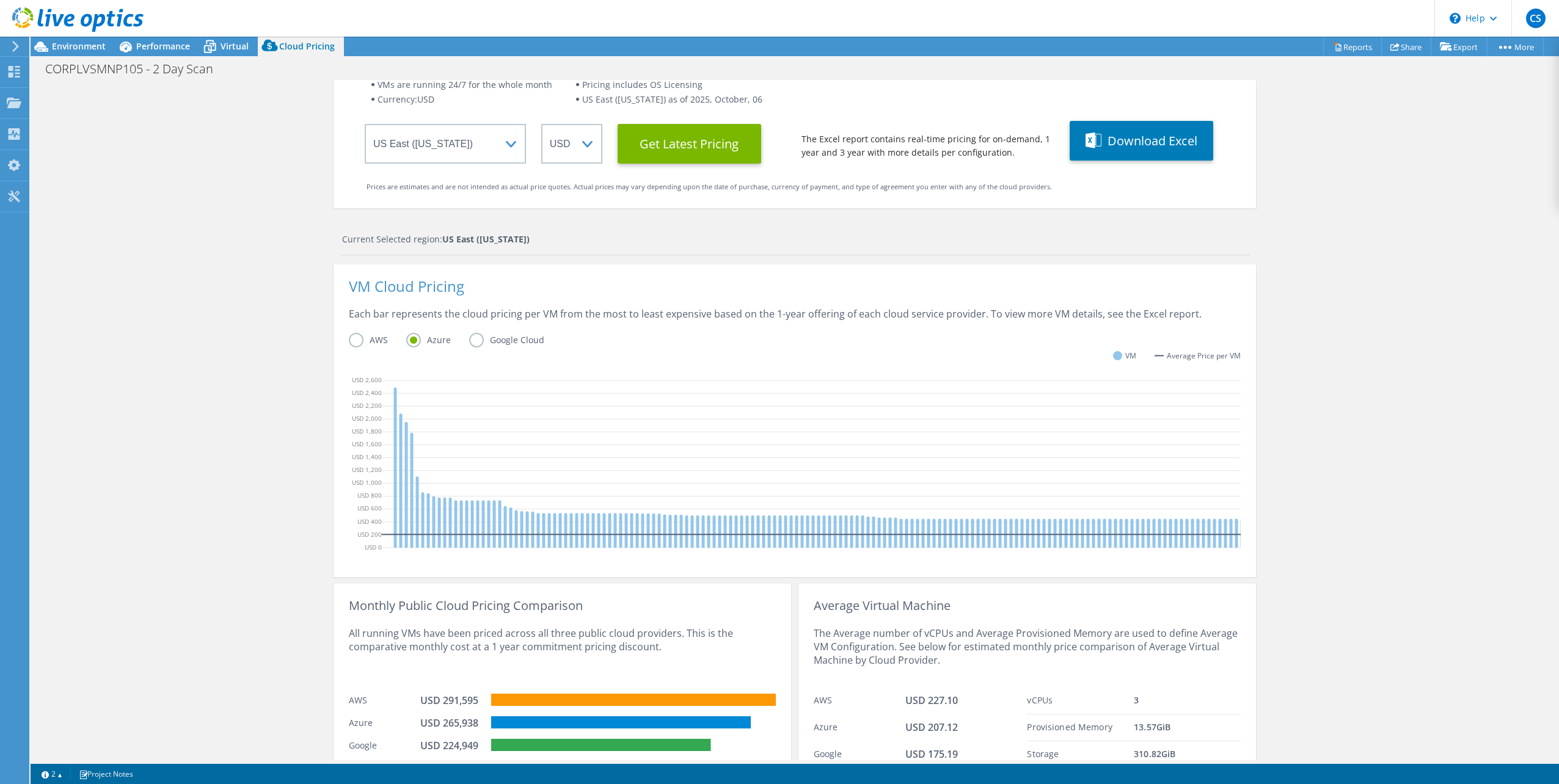
click at [374, 340] on label "AWS" at bounding box center [377, 340] width 58 height 15
click at [0, 0] on input "AWS" at bounding box center [0, 0] width 0 height 0
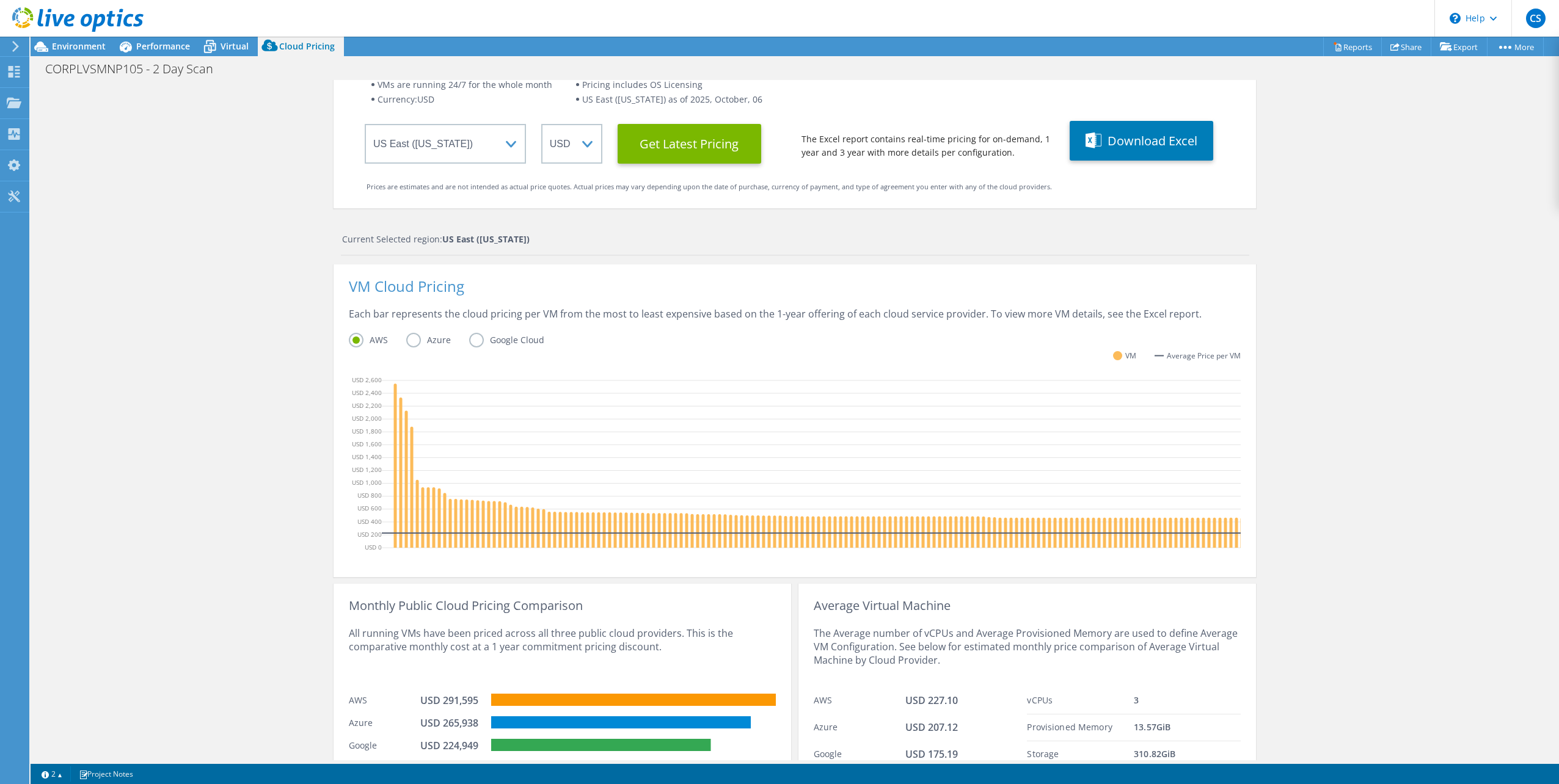
click at [416, 341] on label "Azure" at bounding box center [438, 340] width 63 height 15
click at [0, 0] on input "Azure" at bounding box center [0, 0] width 0 height 0
